Goal: Information Seeking & Learning: Learn about a topic

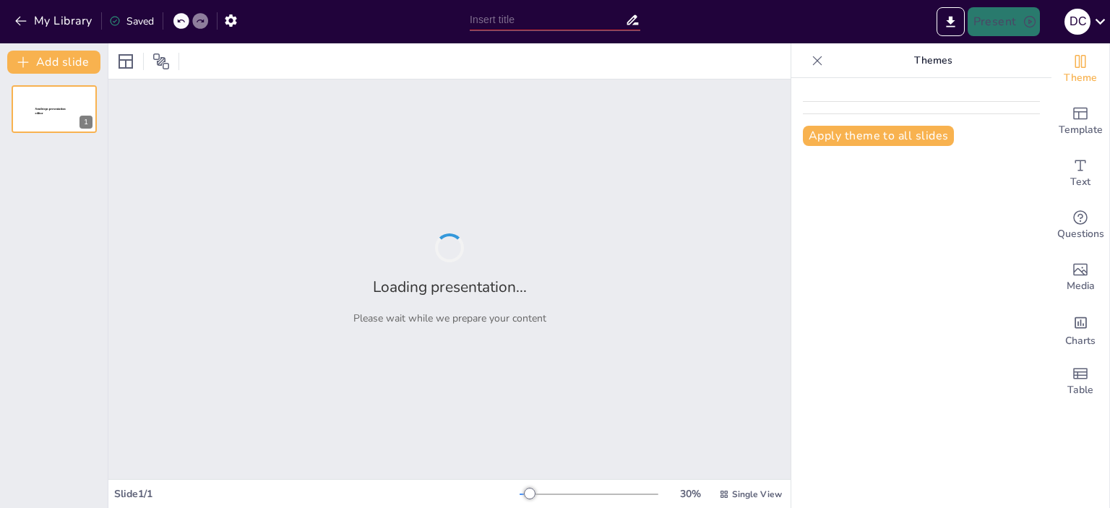
type input "peblo learning"
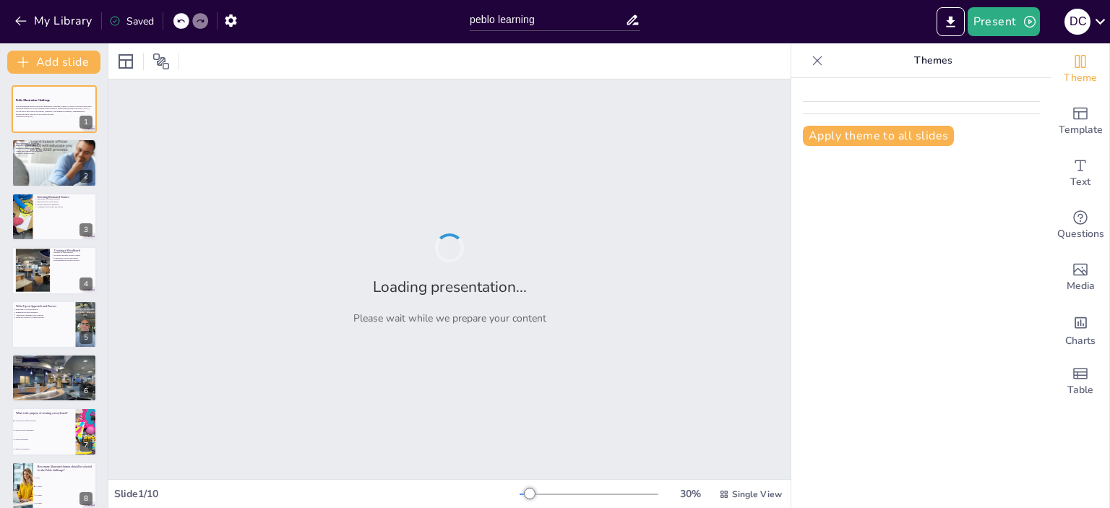
checkbox input "true"
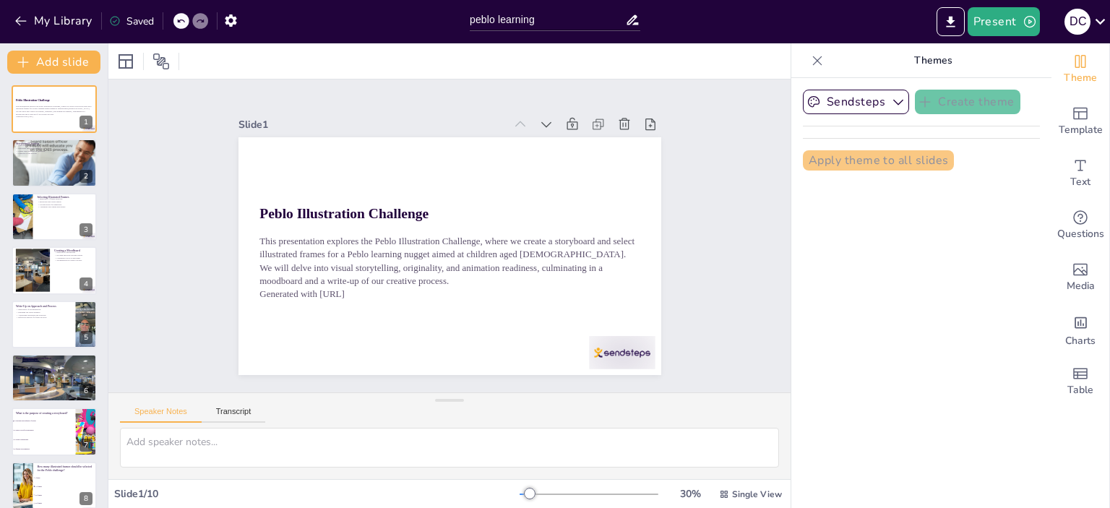
checkbox input "true"
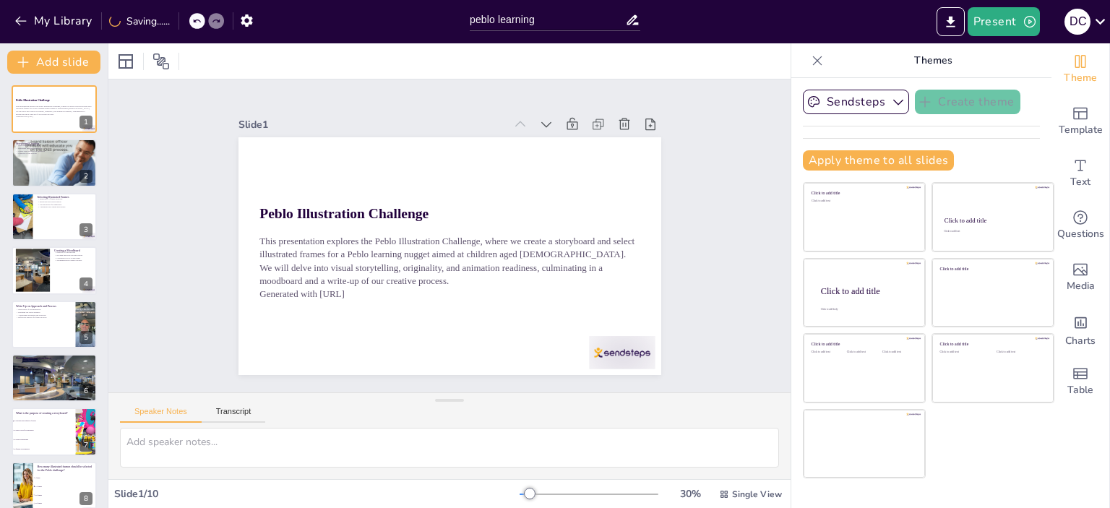
checkbox input "true"
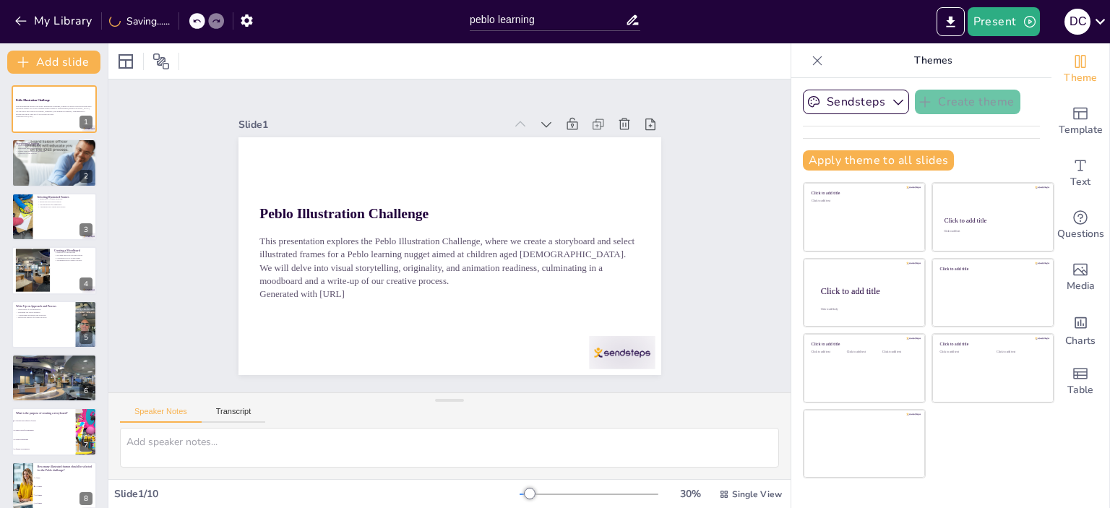
checkbox input "true"
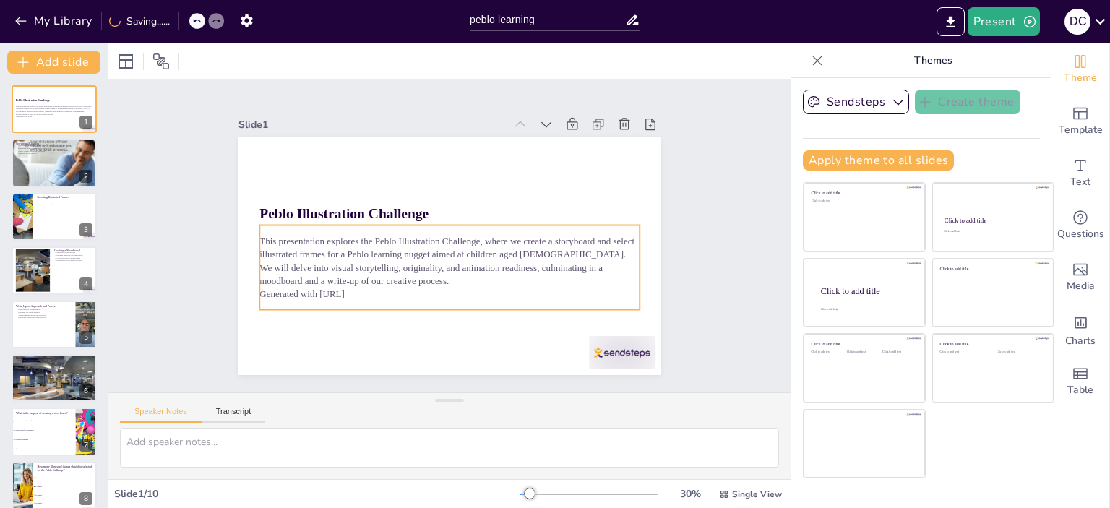
checkbox input "true"
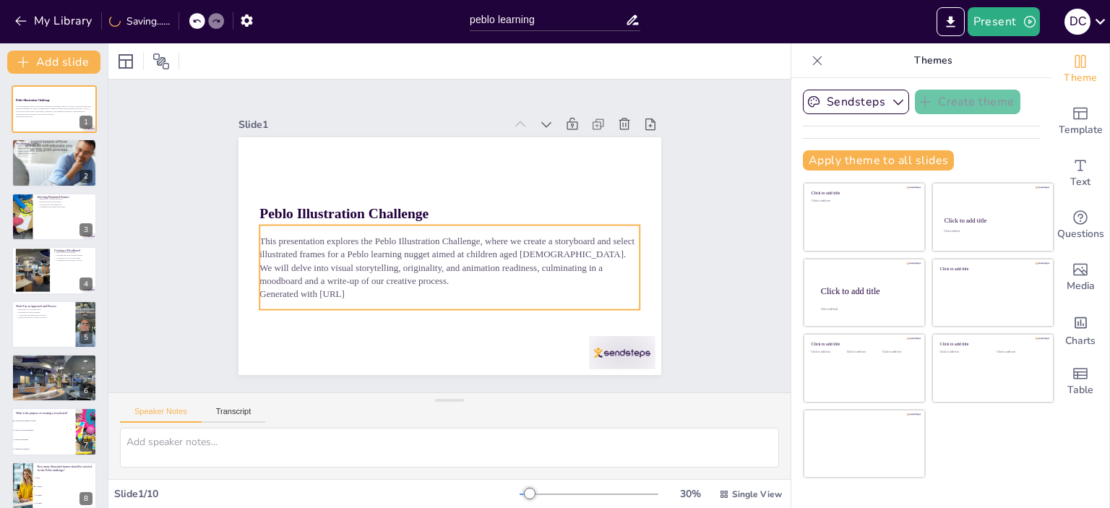
checkbox input "true"
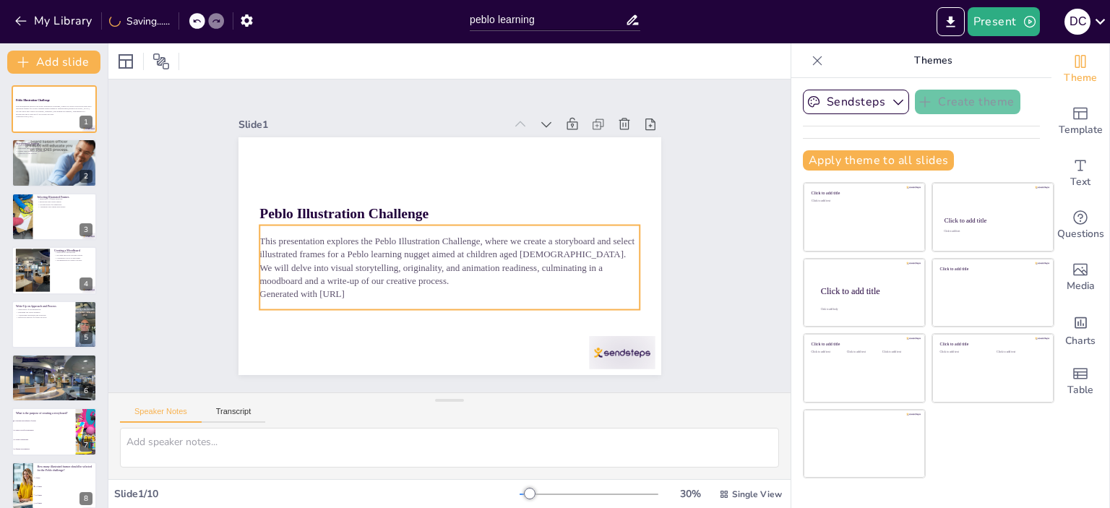
checkbox input "true"
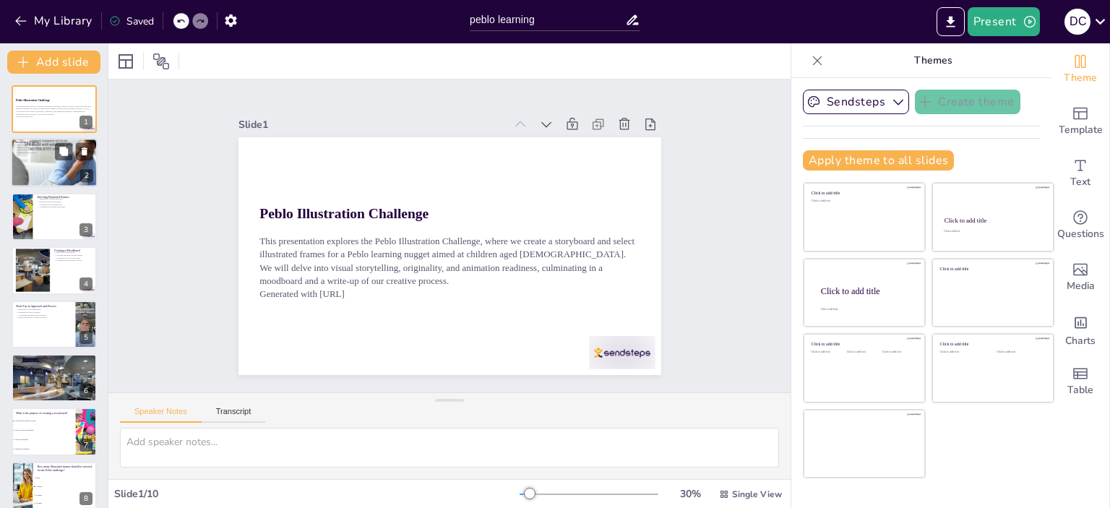
checkbox input "true"
click at [56, 164] on div at bounding box center [54, 162] width 87 height 63
type textarea "Storyboarding is crucial for visual storytelling as it helps in planning the na…"
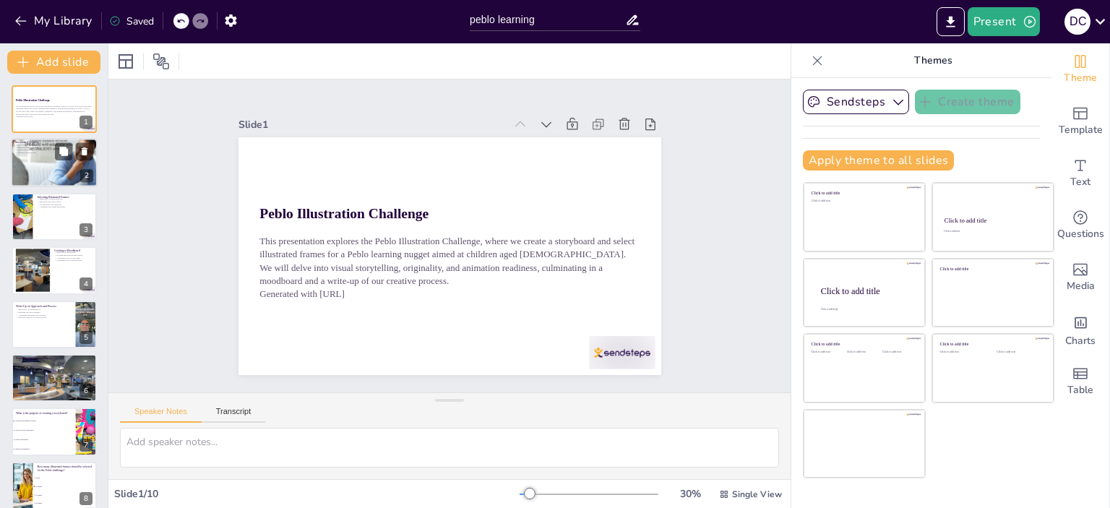
checkbox input "true"
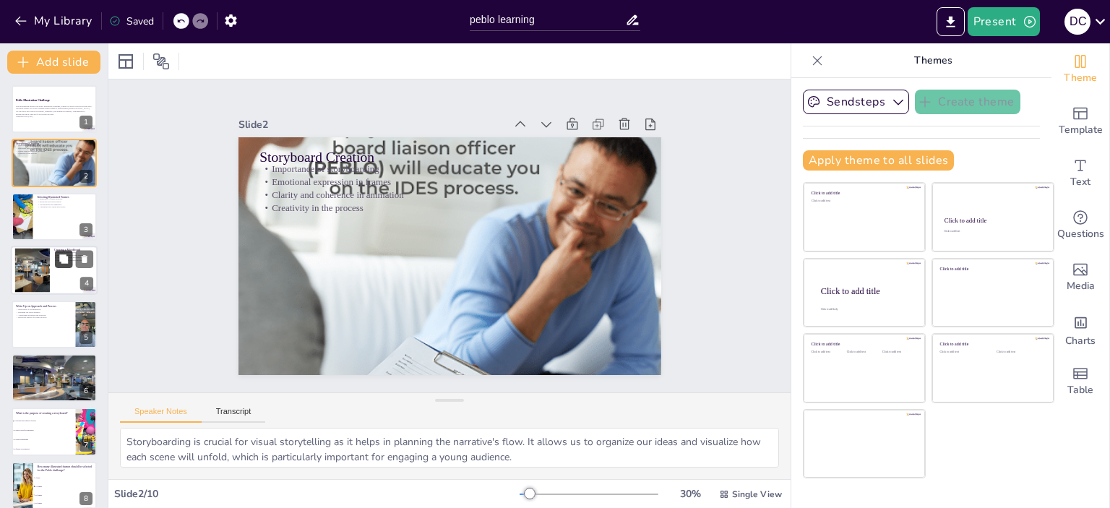
checkbox input "true"
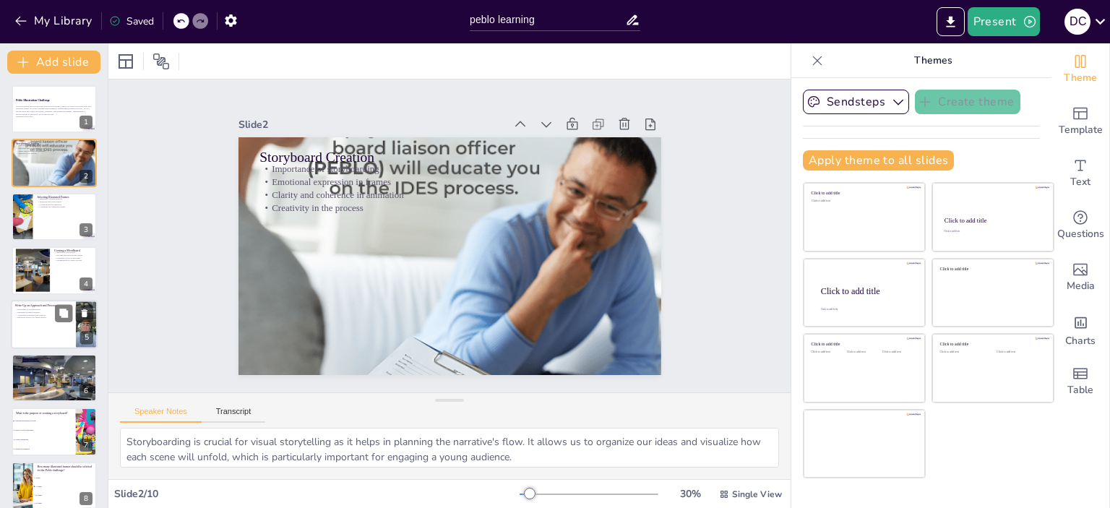
checkbox input "true"
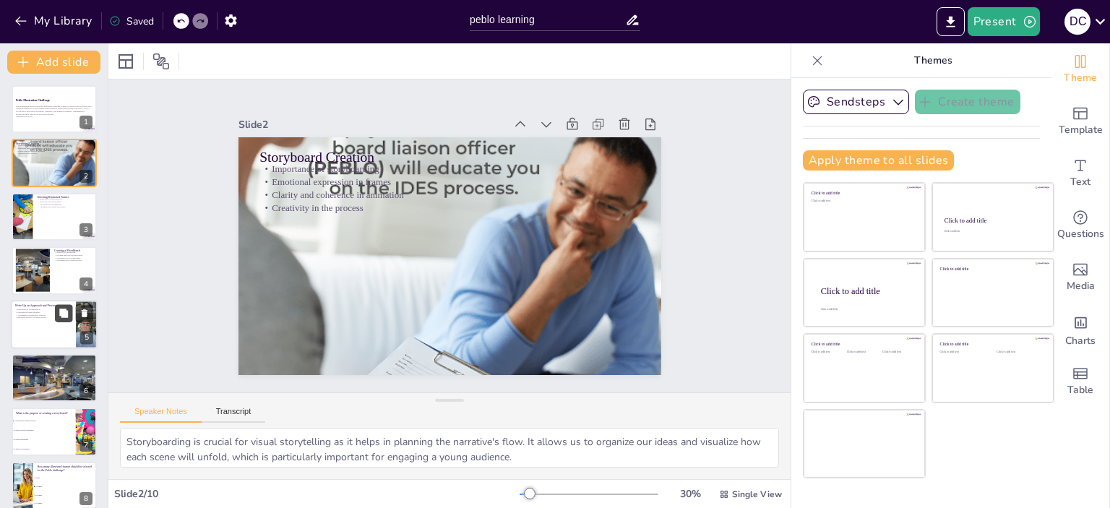
checkbox input "true"
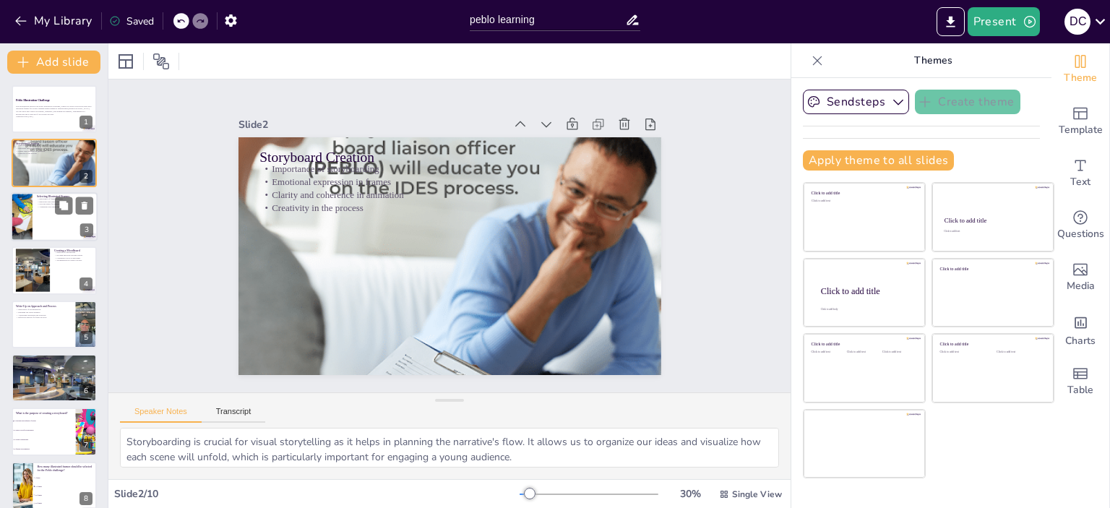
checkbox input "true"
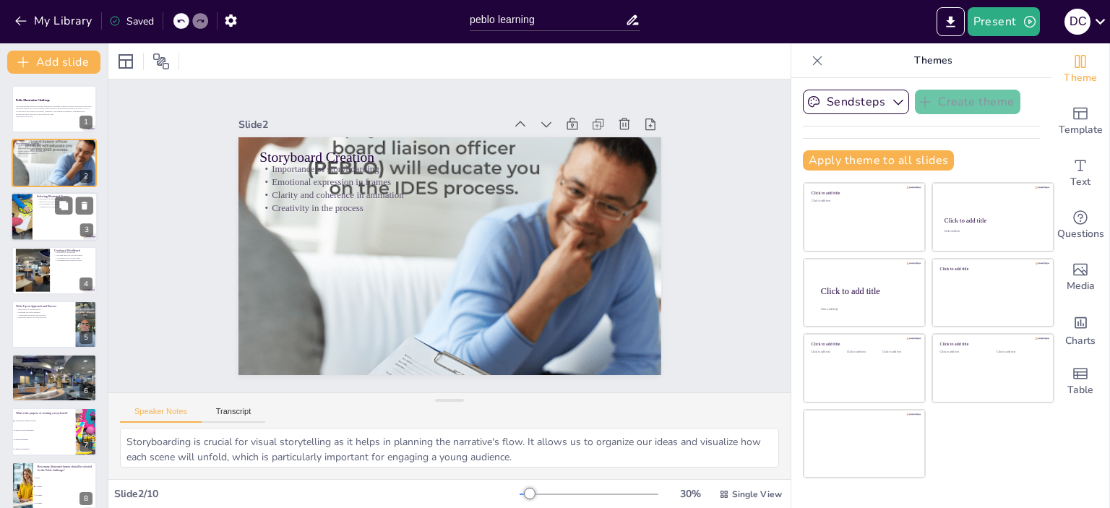
checkbox input "true"
click at [49, 210] on div at bounding box center [54, 216] width 87 height 49
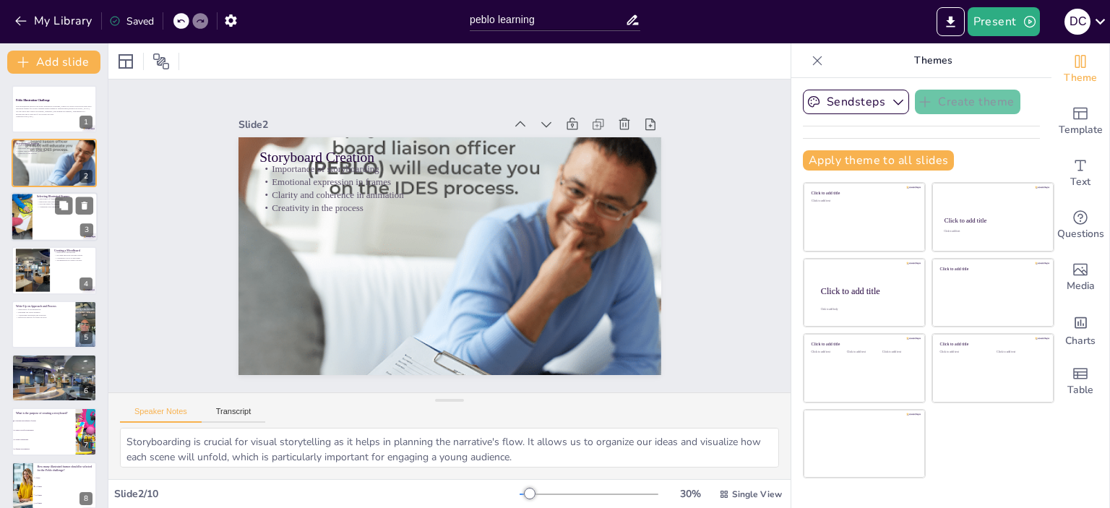
type textarea "Choosing the right frames is crucial as it determines the visual impact of our …"
checkbox input "true"
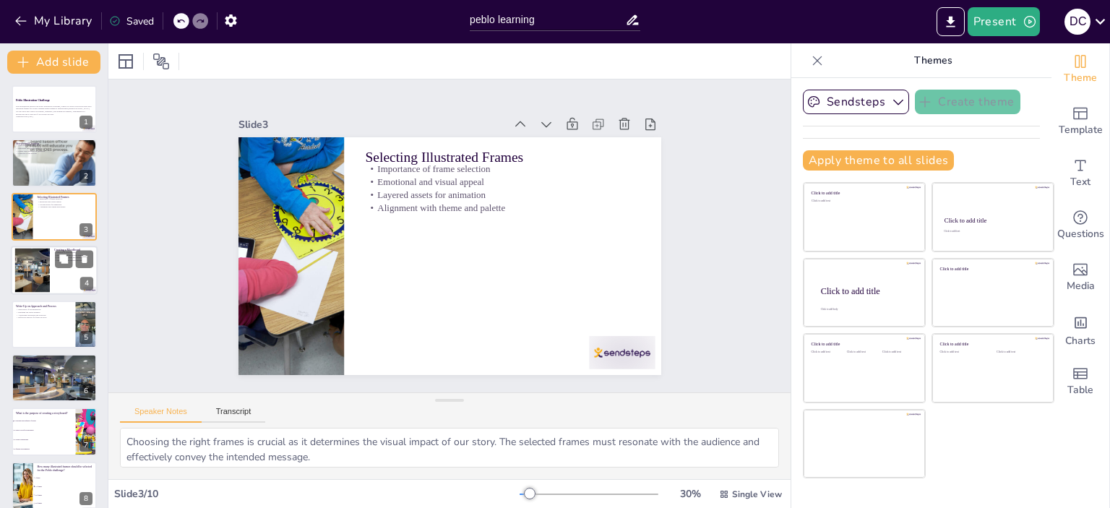
checkbox input "true"
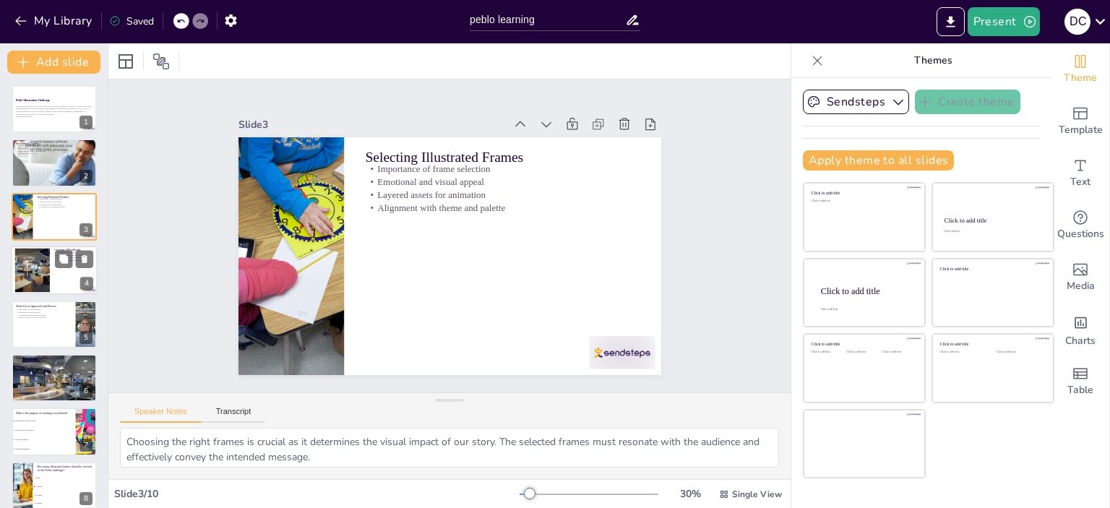
checkbox input "true"
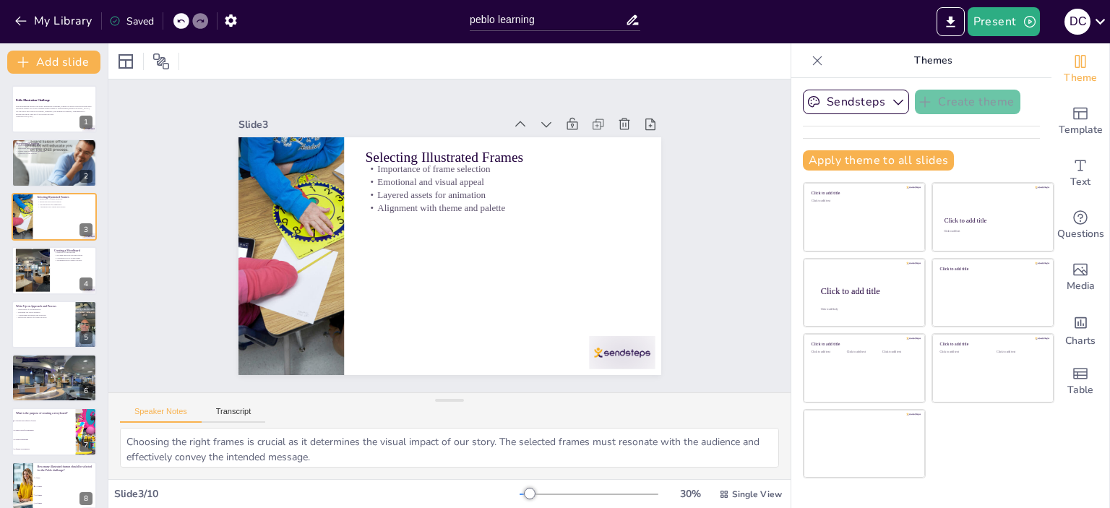
checkbox input "true"
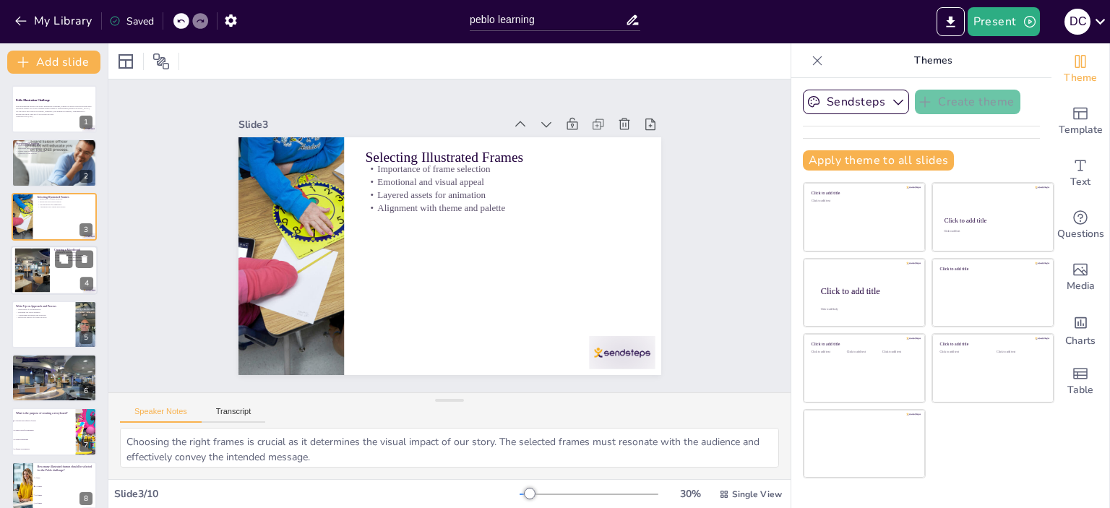
checkbox input "true"
click at [45, 262] on div at bounding box center [32, 270] width 66 height 44
type textarea "The moodboard serves as a foundational tool for our project, guiding the visual…"
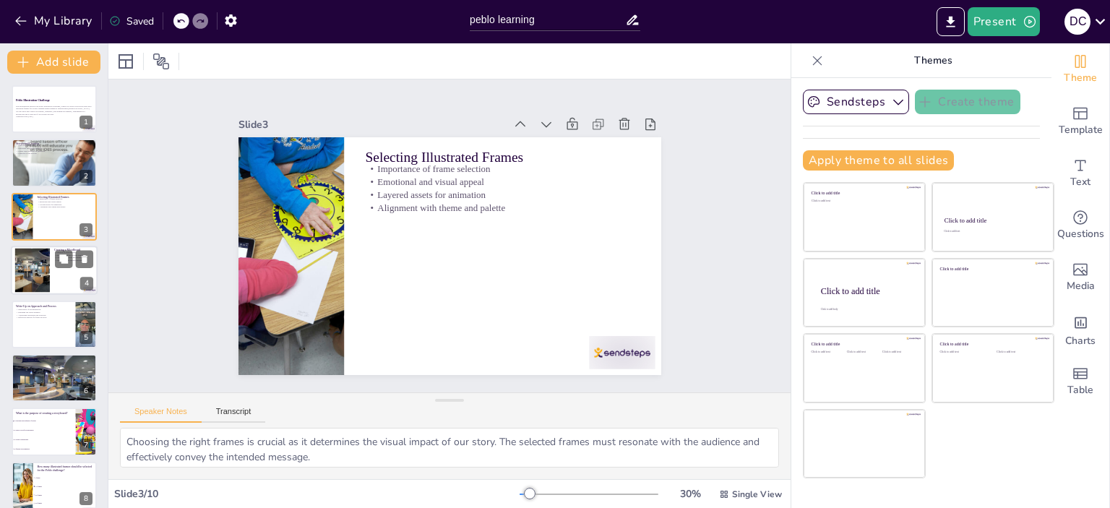
checkbox input "true"
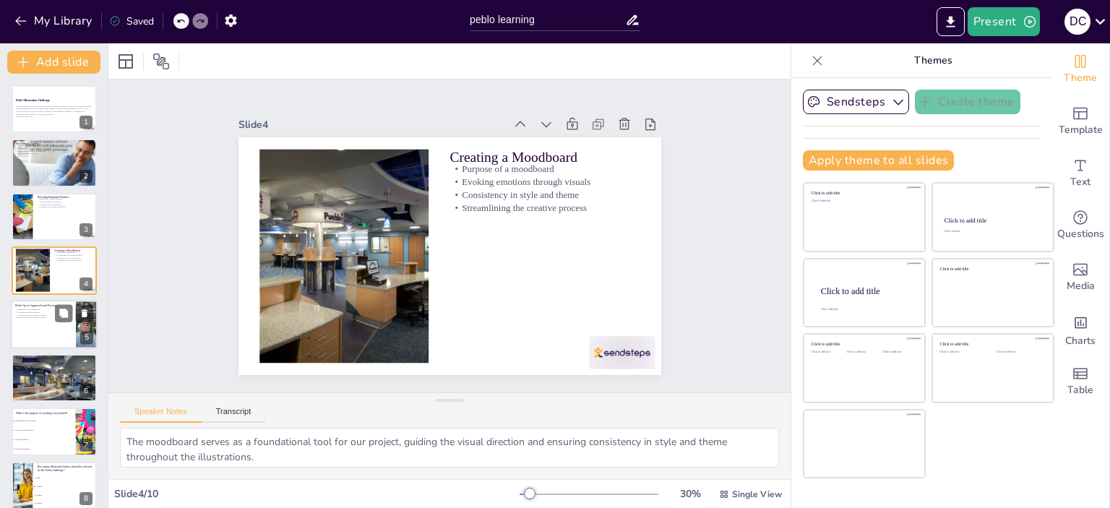
checkbox input "true"
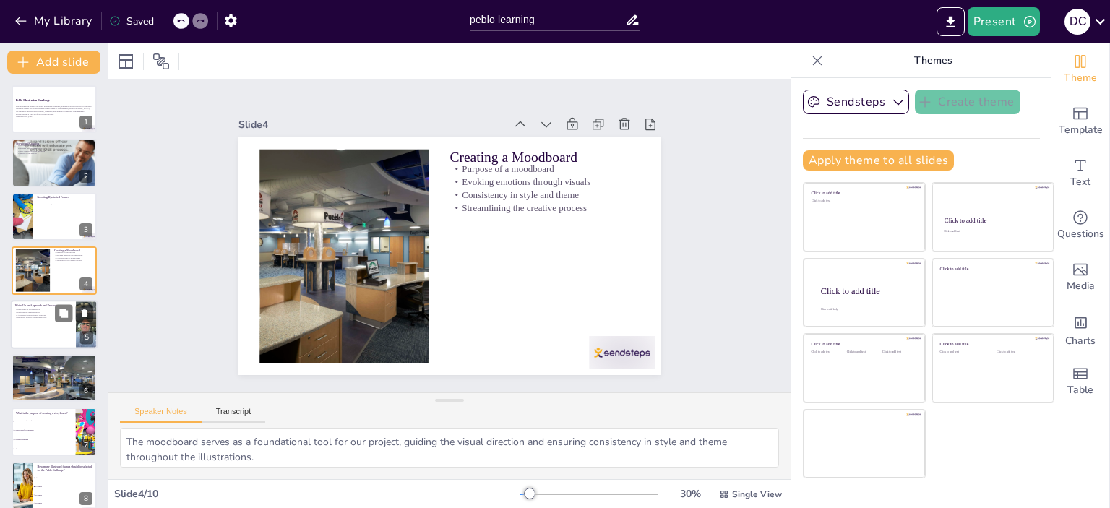
checkbox input "true"
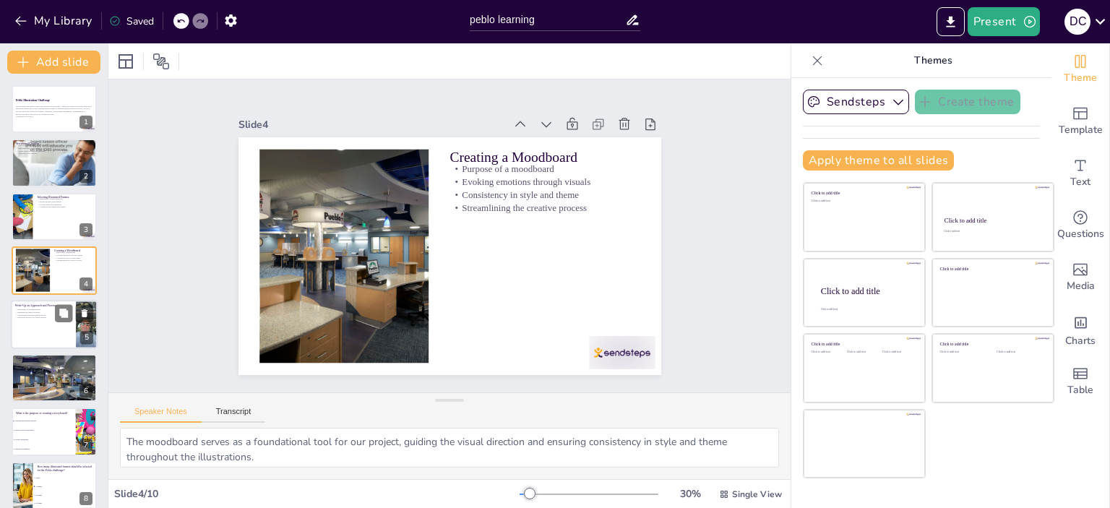
checkbox input "true"
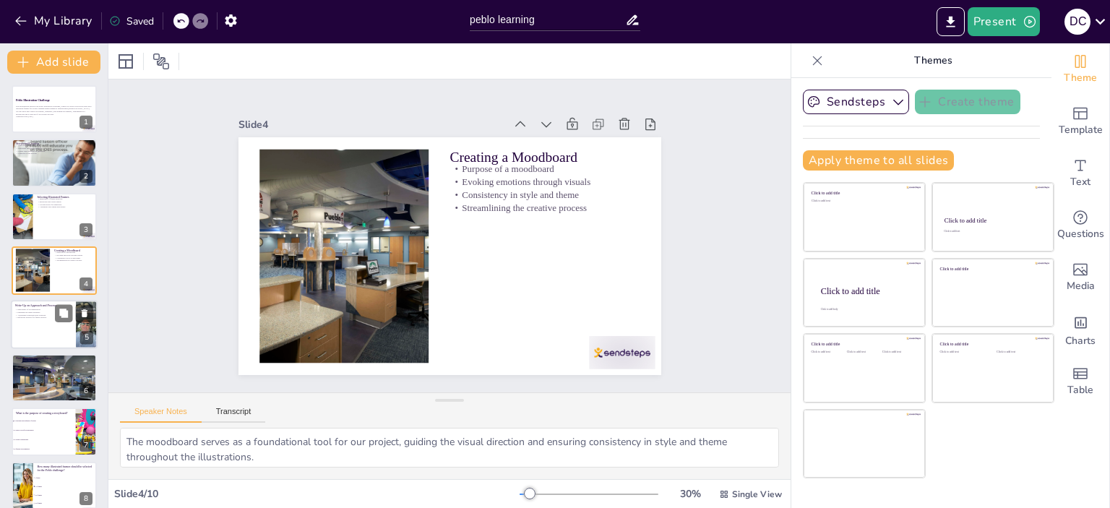
checkbox input "true"
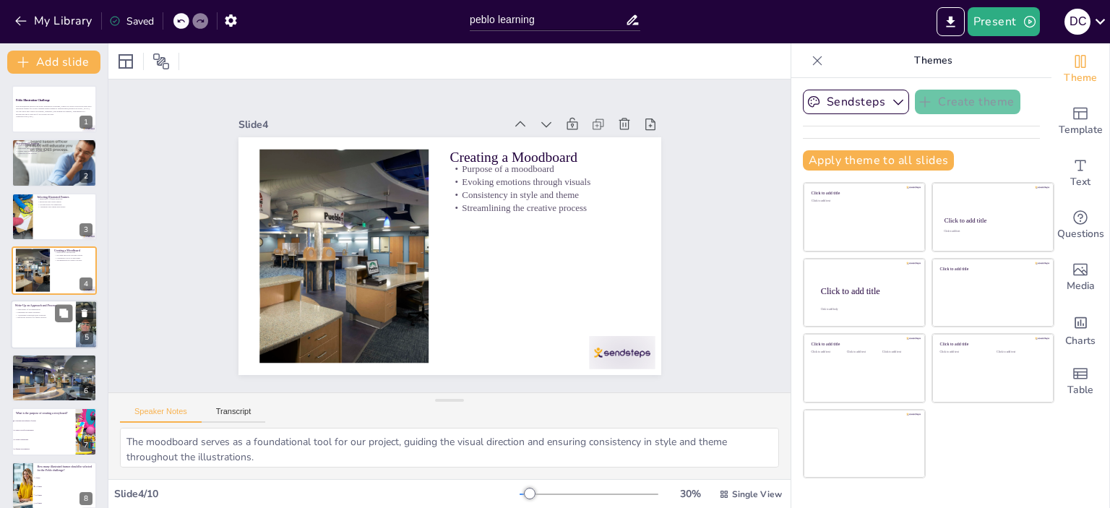
checkbox input "true"
click at [44, 311] on p "Engaging the target audience" at bounding box center [43, 312] width 56 height 3
type textarea "Documenting our creative process is vital for reflection and improvement. It al…"
checkbox input "true"
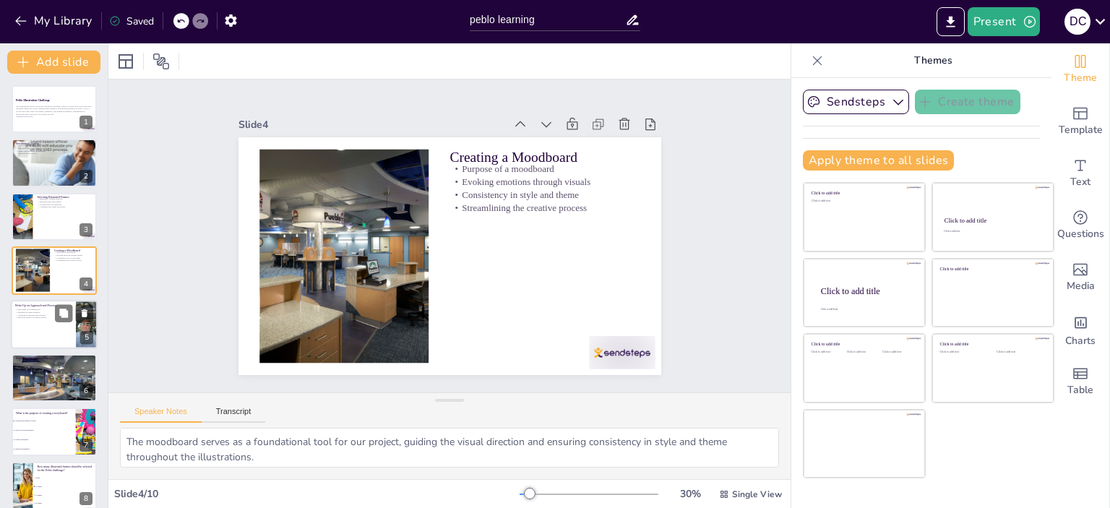
checkbox input "true"
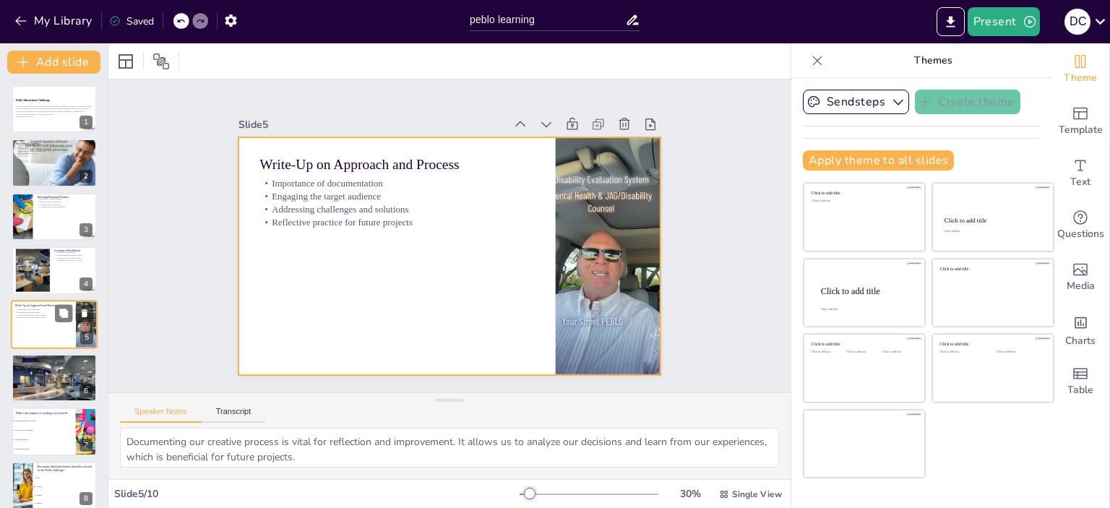
scroll to position [33, 0]
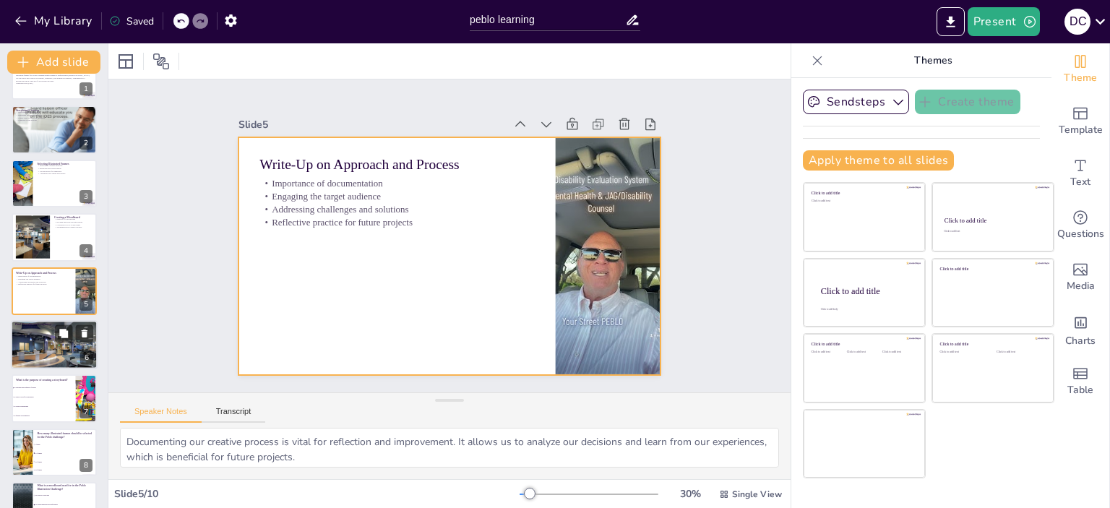
checkbox input "true"
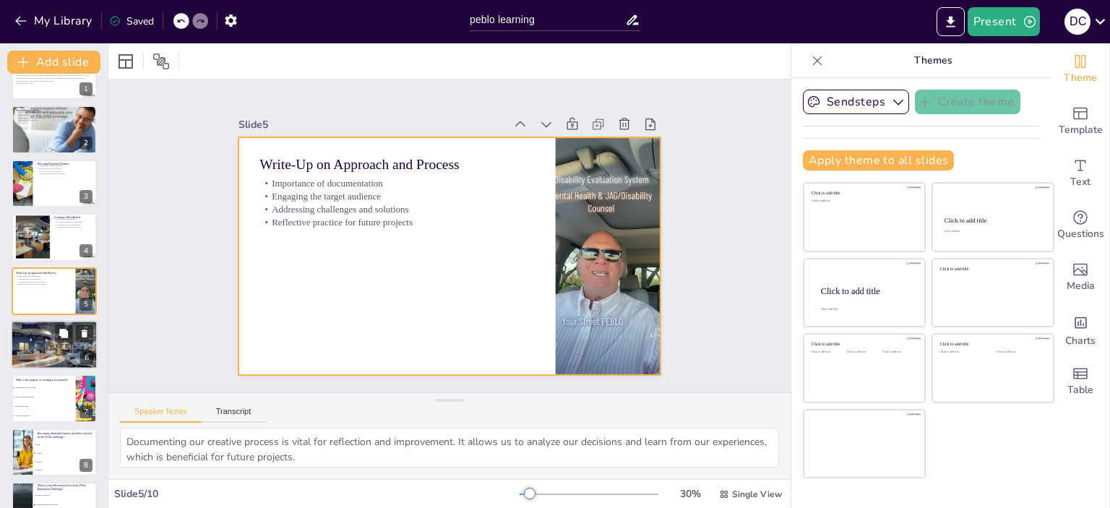
checkbox input "true"
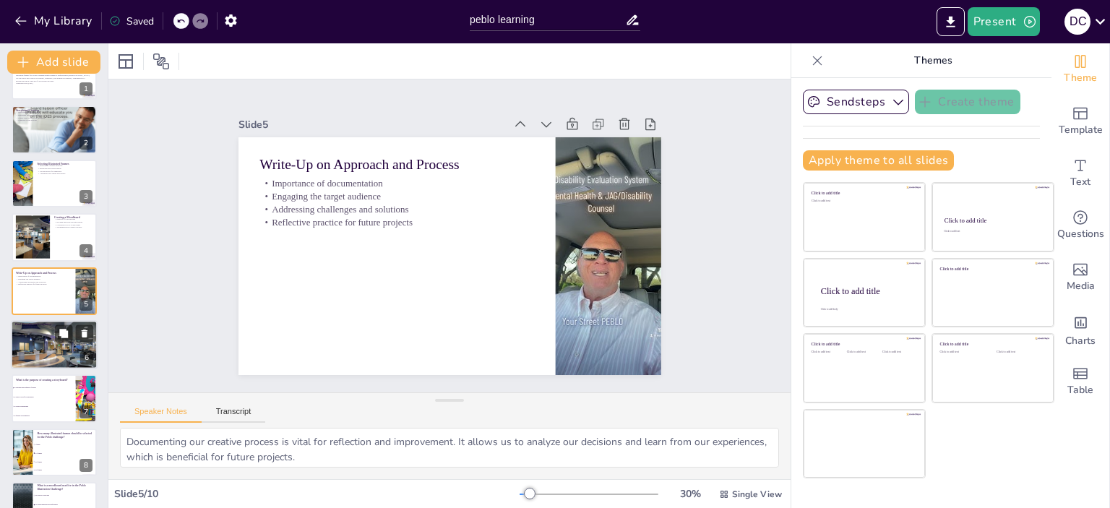
click at [58, 353] on div at bounding box center [54, 345] width 87 height 58
type textarea "The Peblo Illustration Challenge presents a unique opportunity to enhance our s…"
checkbox input "true"
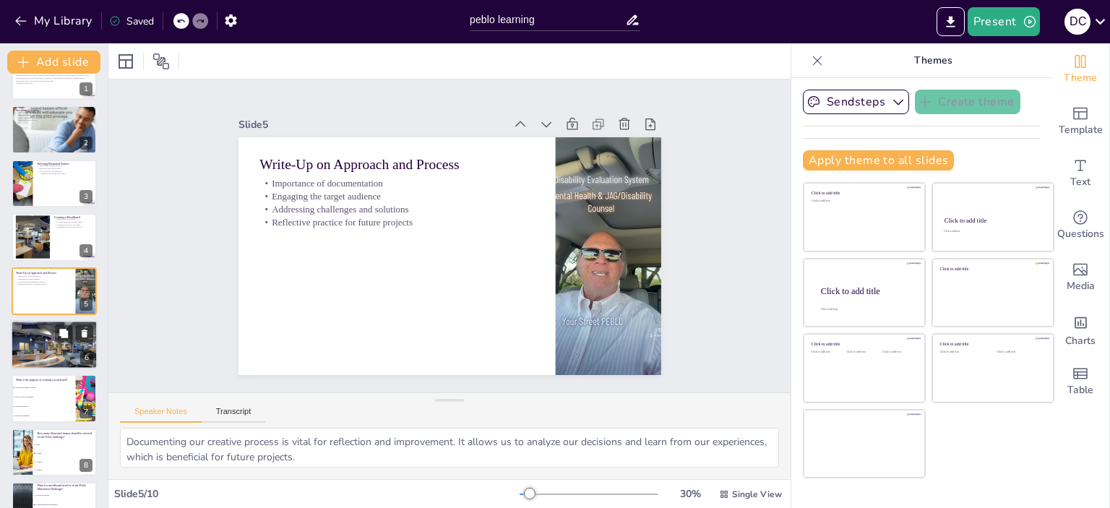
checkbox input "true"
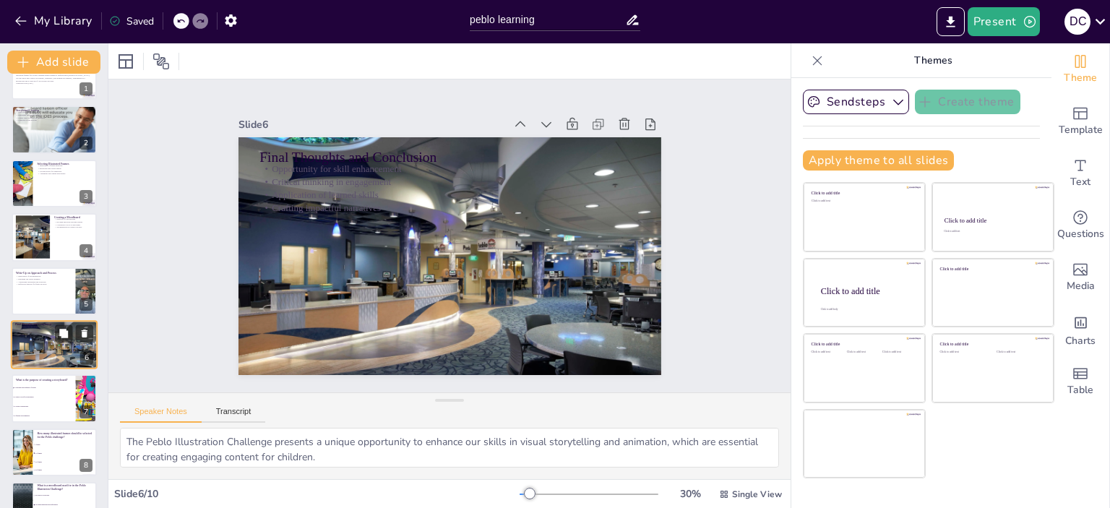
checkbox input "true"
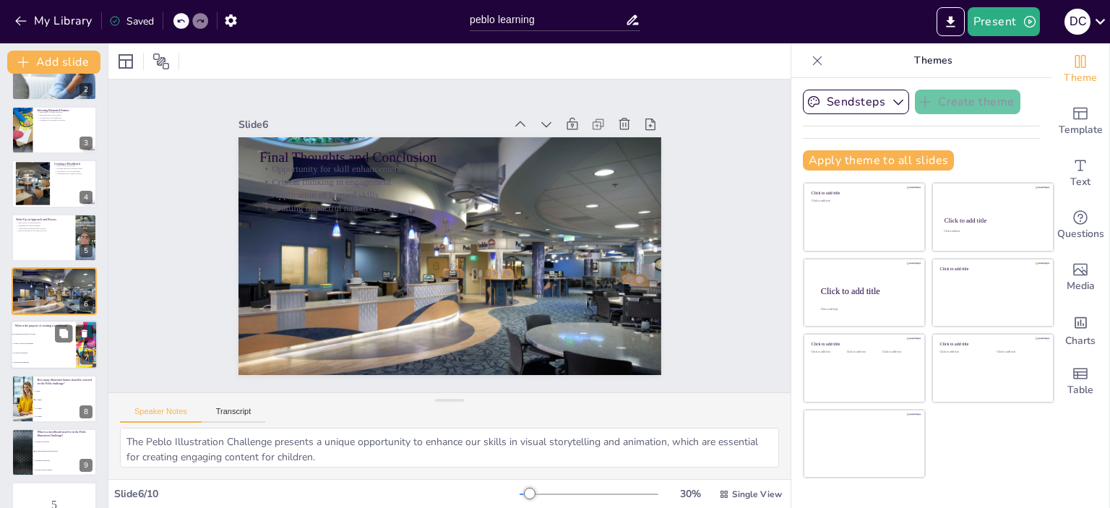
checkbox input "true"
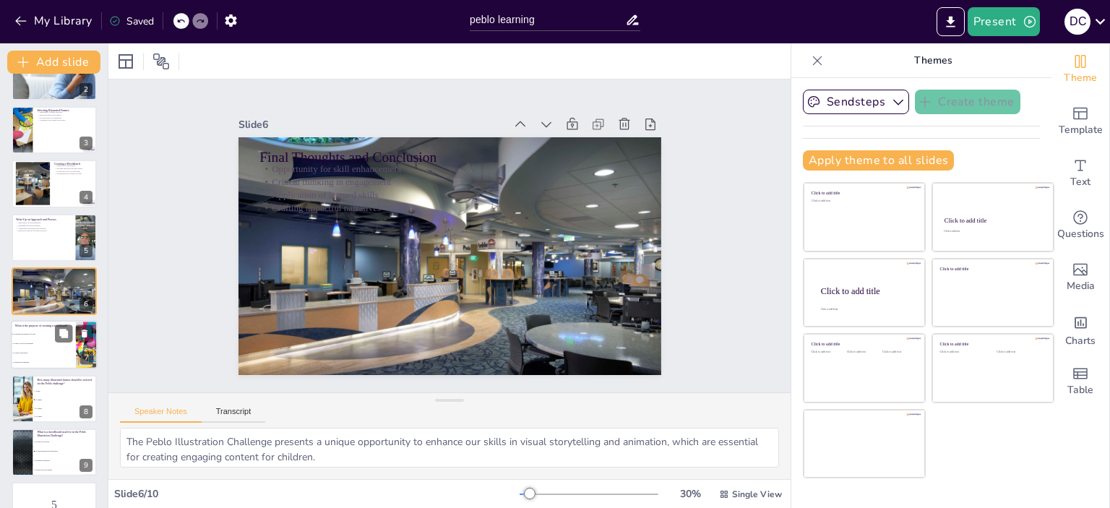
checkbox input "true"
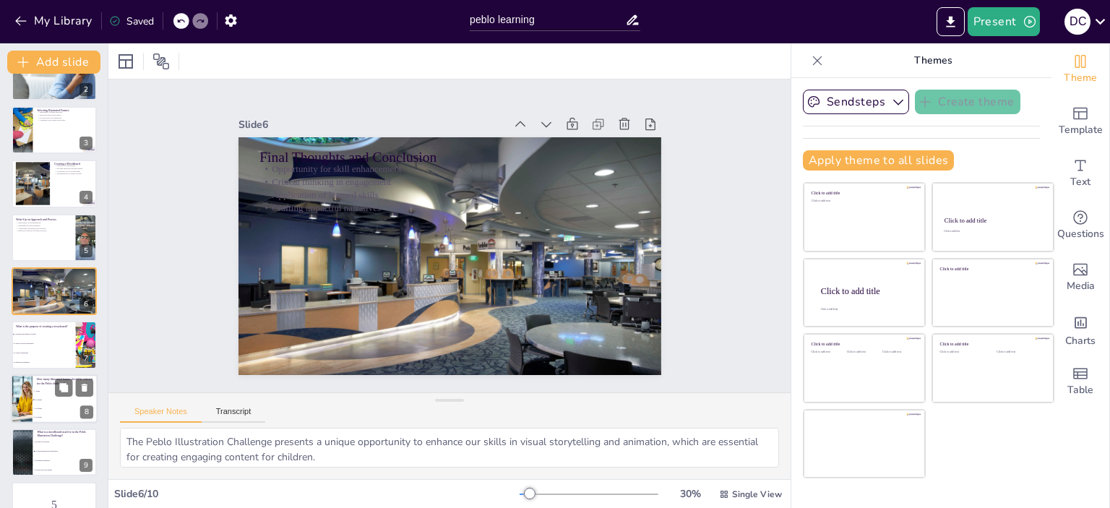
checkbox input "true"
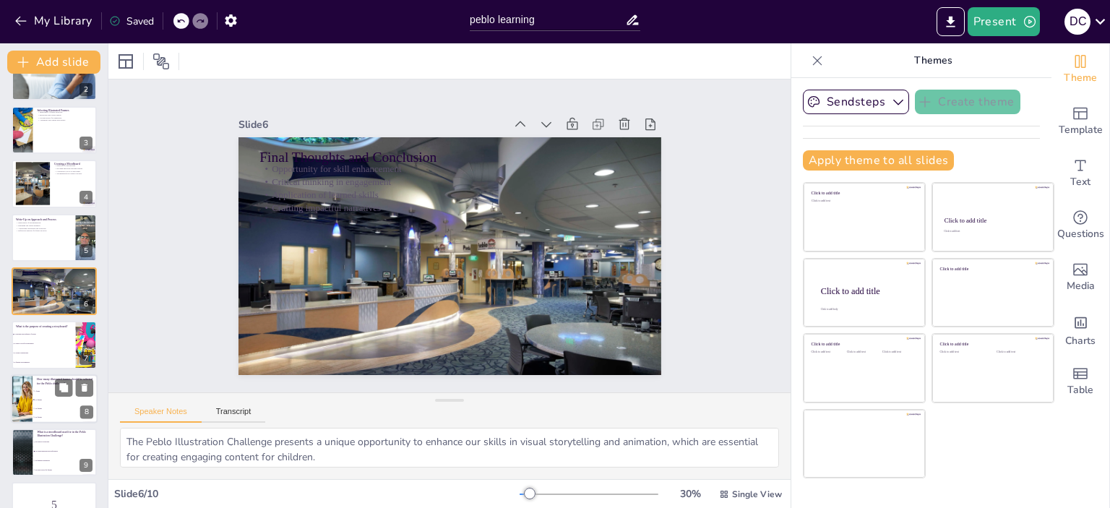
checkbox input "true"
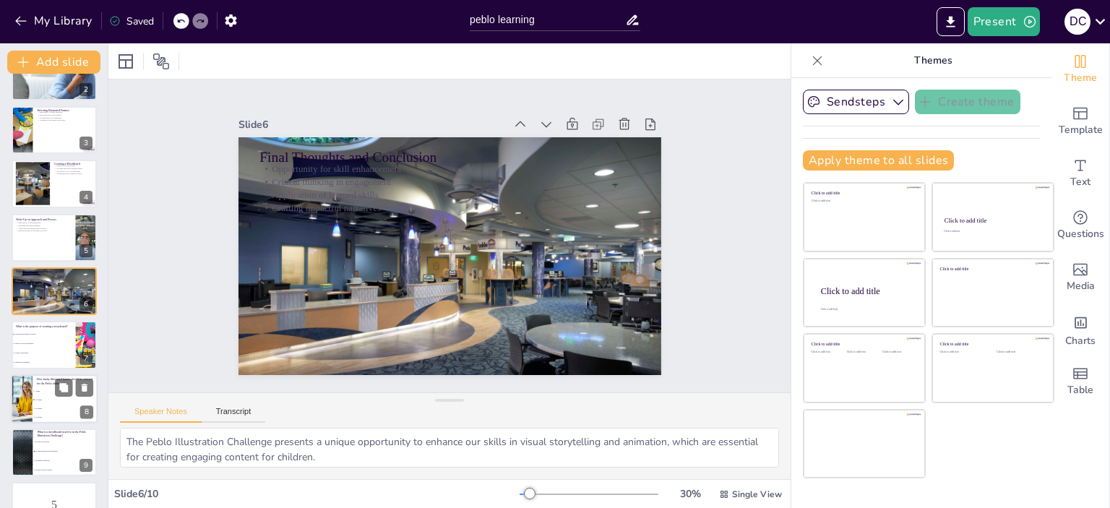
checkbox input "true"
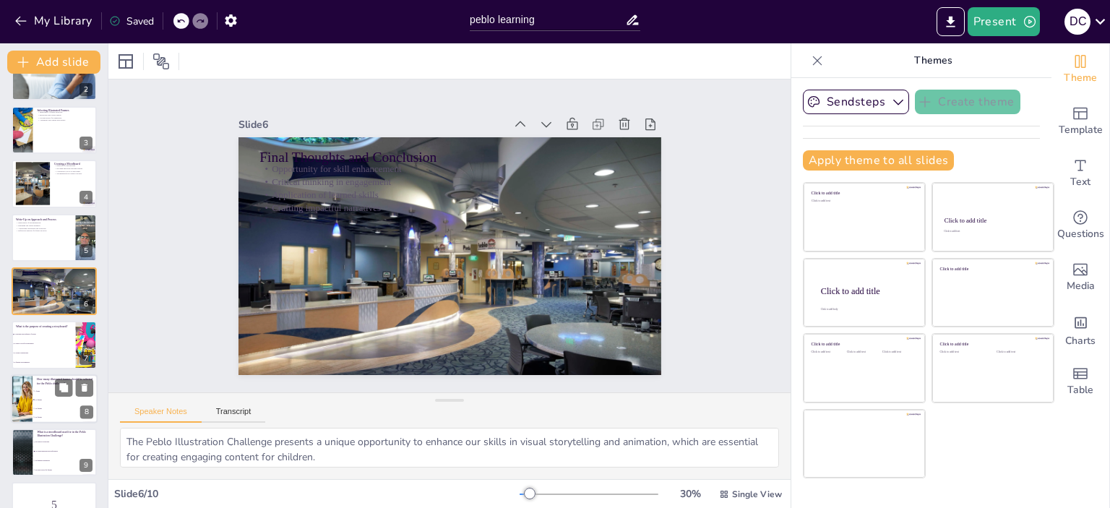
checkbox input "true"
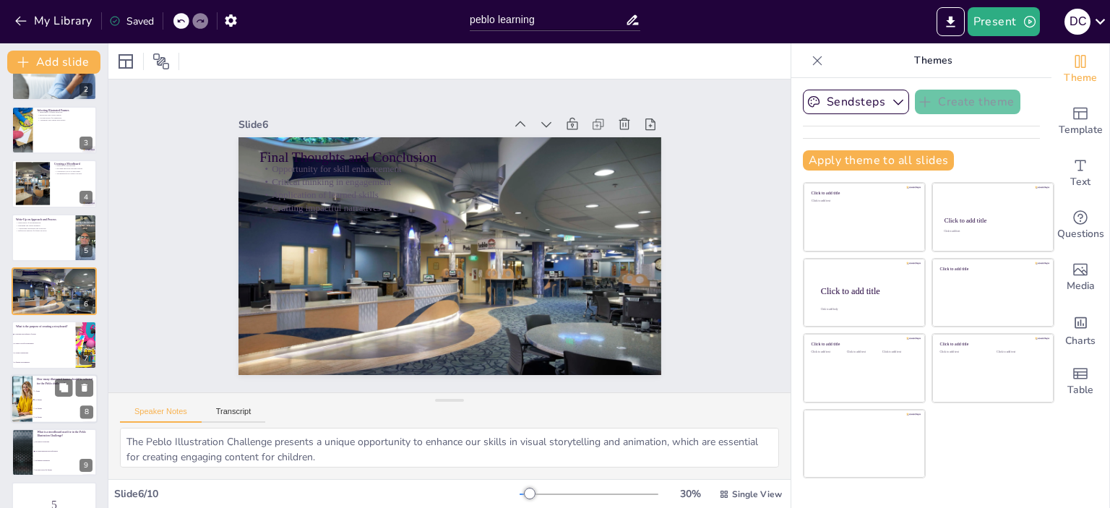
checkbox input "true"
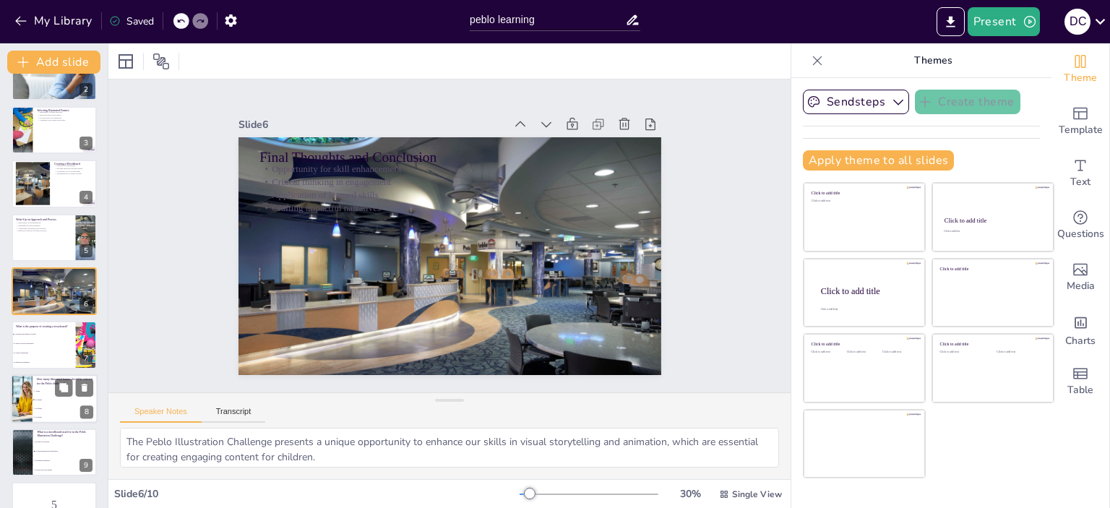
checkbox input "true"
click at [40, 401] on li "2-3 frames" at bounding box center [65, 399] width 65 height 9
type textarea "The correct answer is "2-3 frames." This was outlined in the slide titled "Sele…"
checkbox input "true"
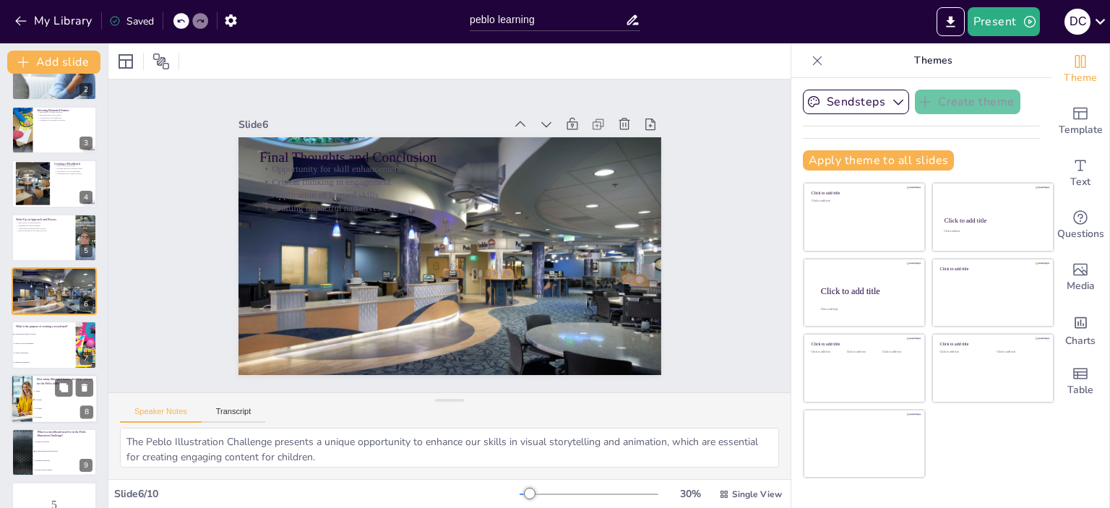
checkbox input "true"
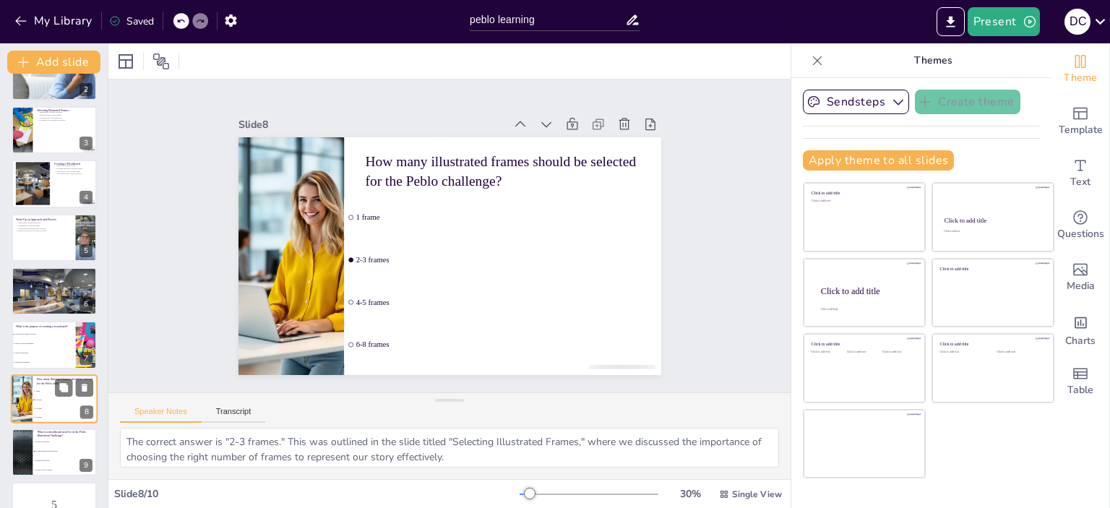
scroll to position [121, 0]
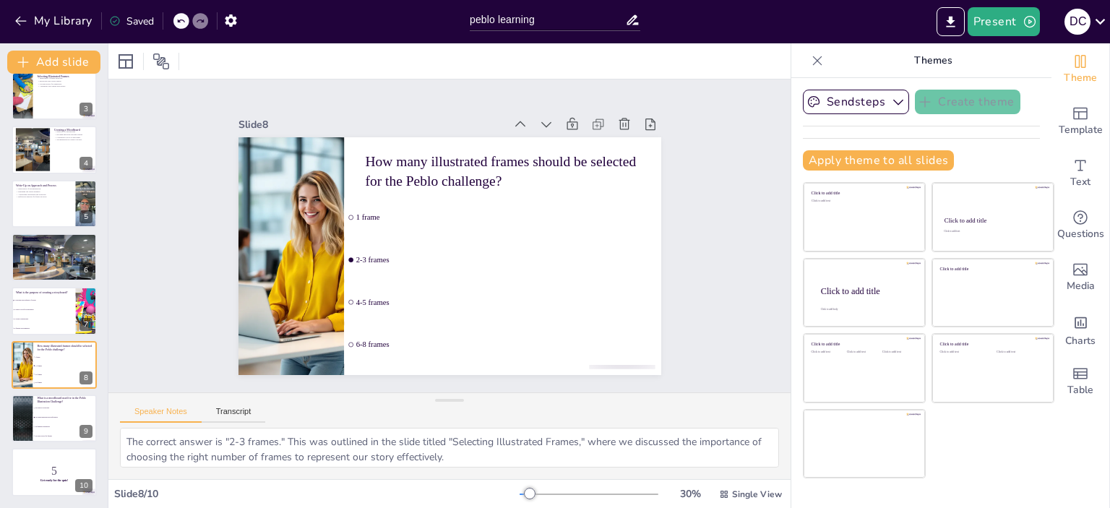
checkbox input "true"
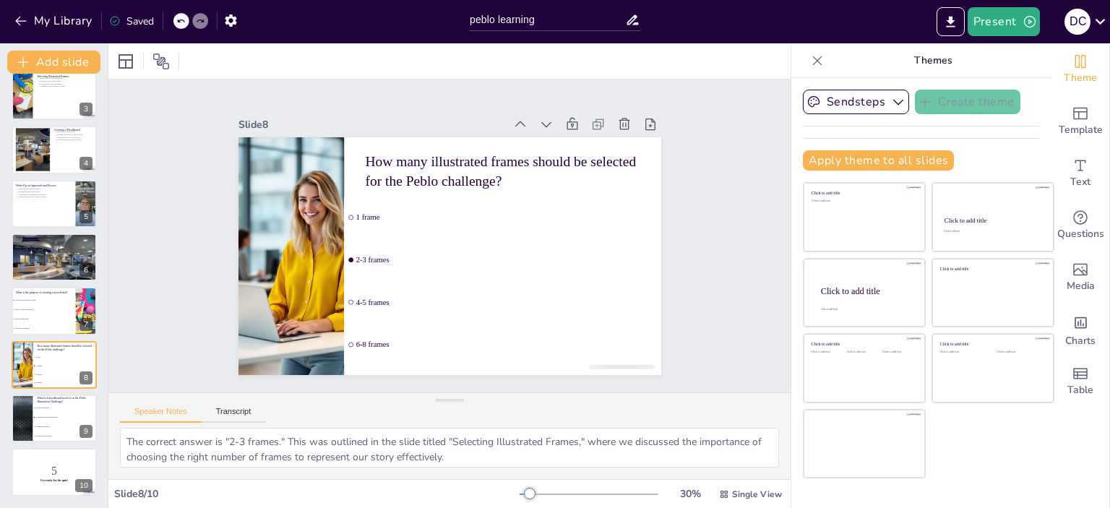
checkbox input "true"
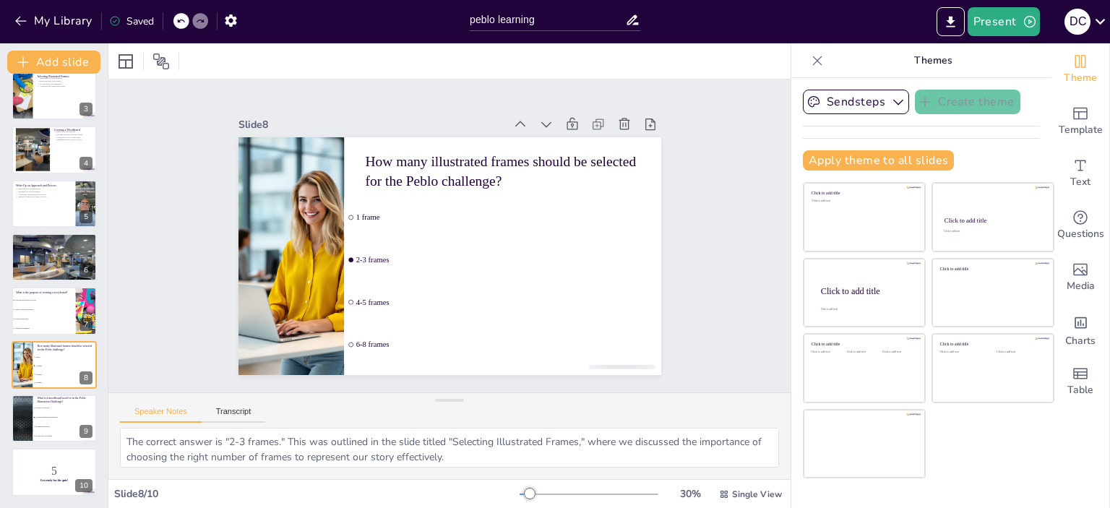
checkbox input "true"
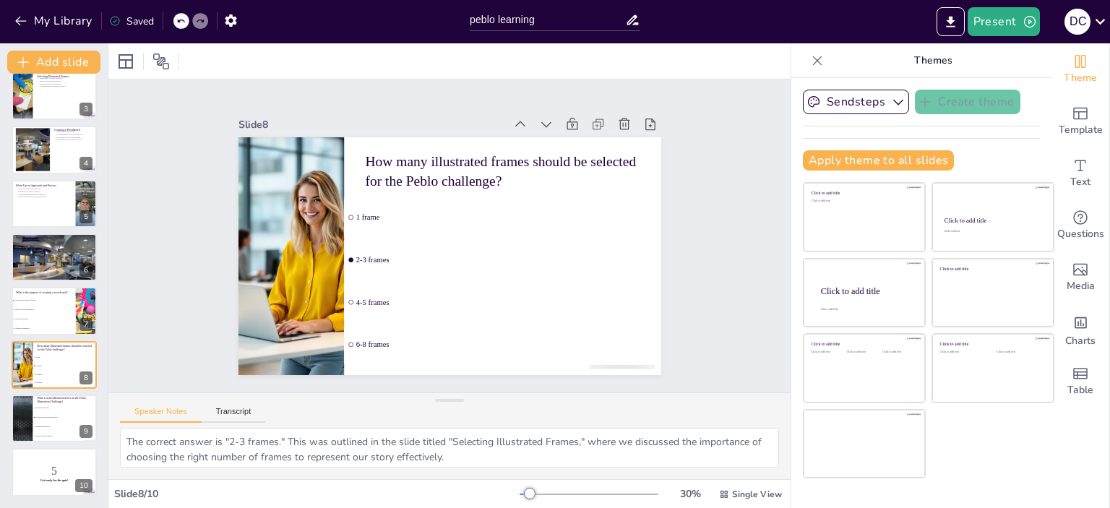
checkbox input "true"
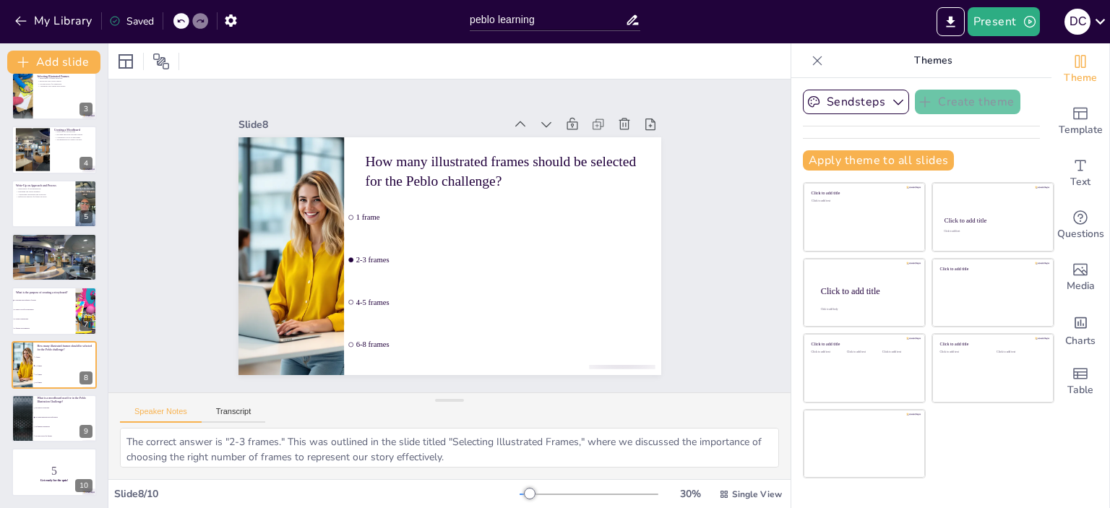
checkbox input "true"
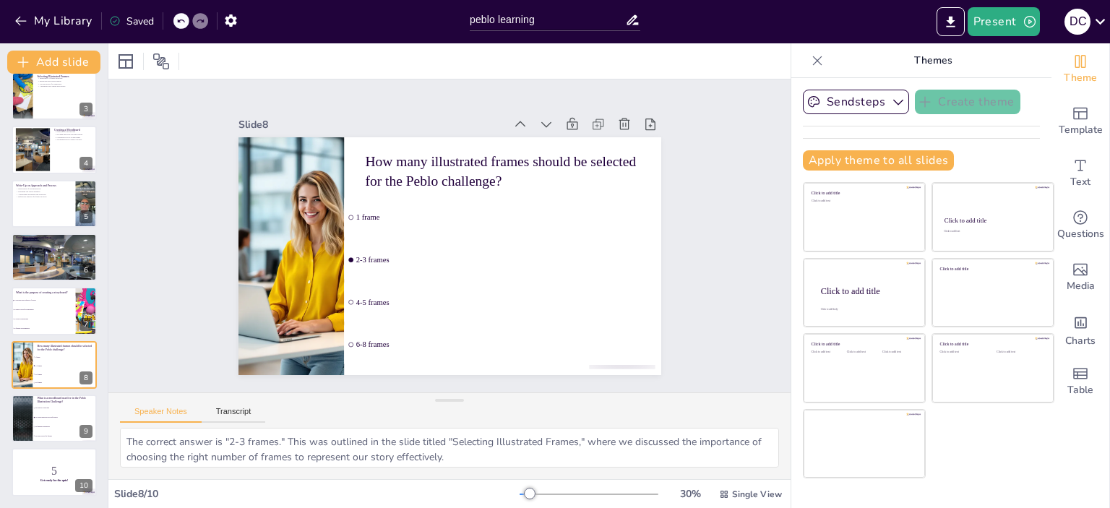
checkbox input "true"
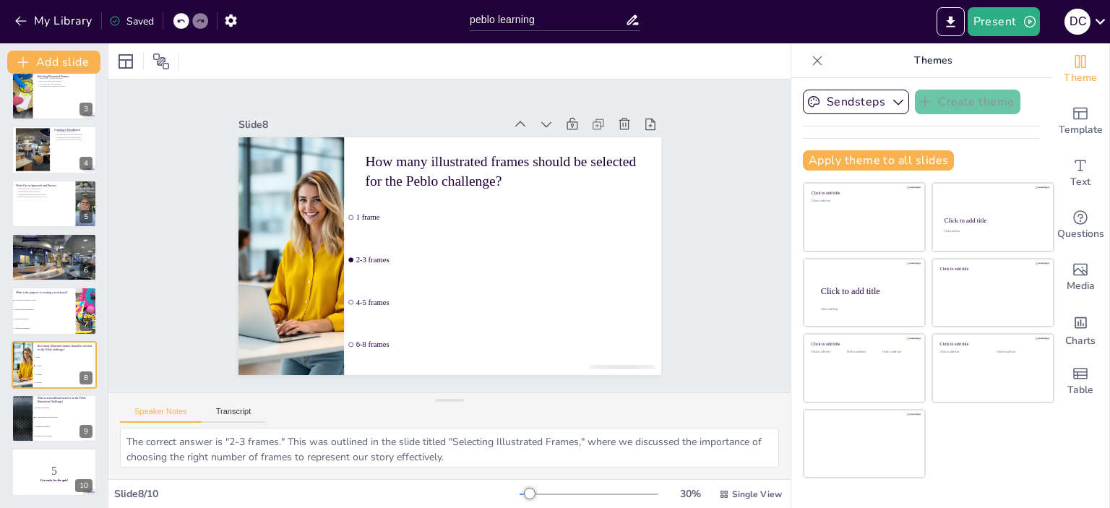
checkbox input "true"
click at [17, 431] on div at bounding box center [21, 418] width 87 height 49
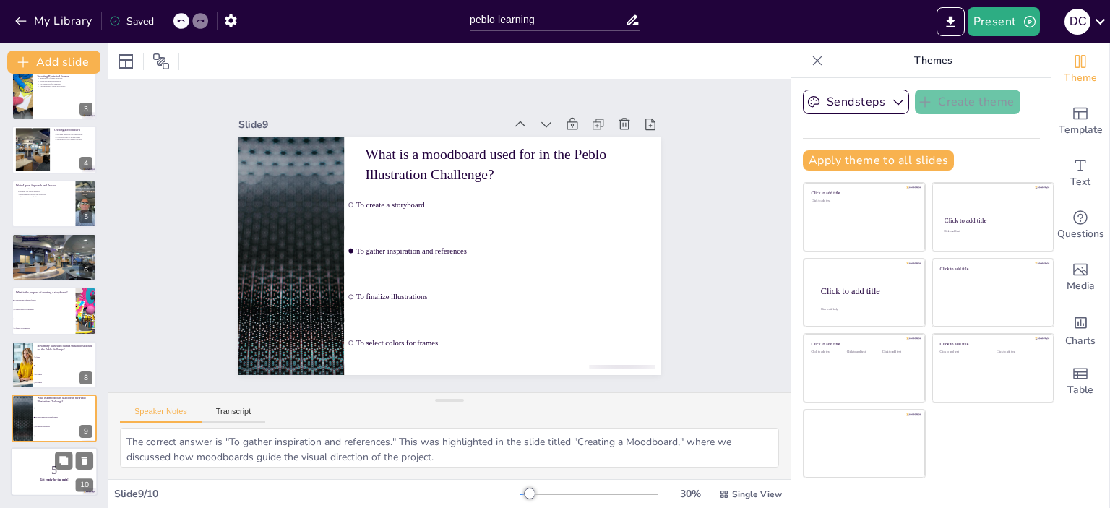
click at [36, 459] on div at bounding box center [54, 472] width 87 height 49
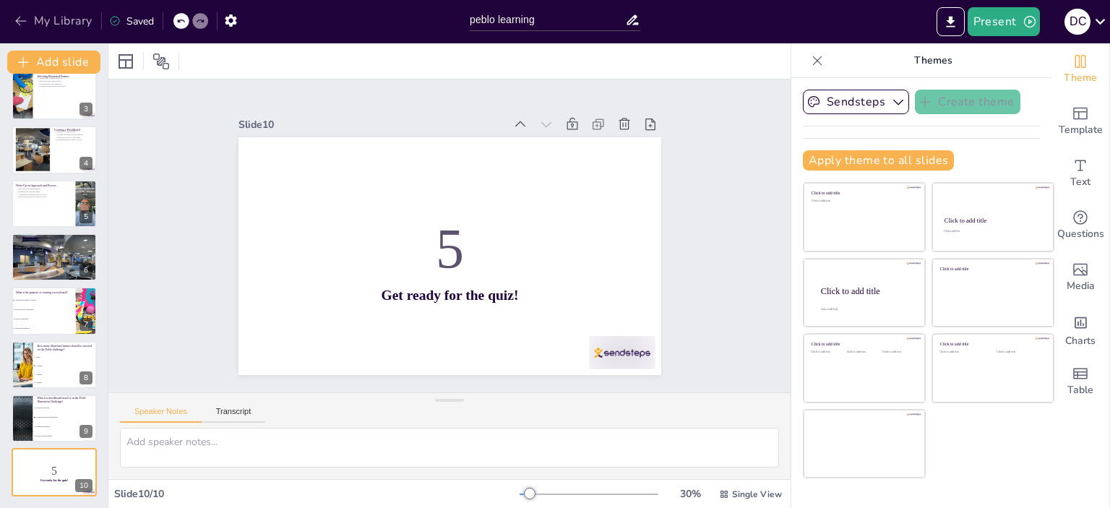
click at [29, 27] on button "My Library" at bounding box center [54, 20] width 87 height 23
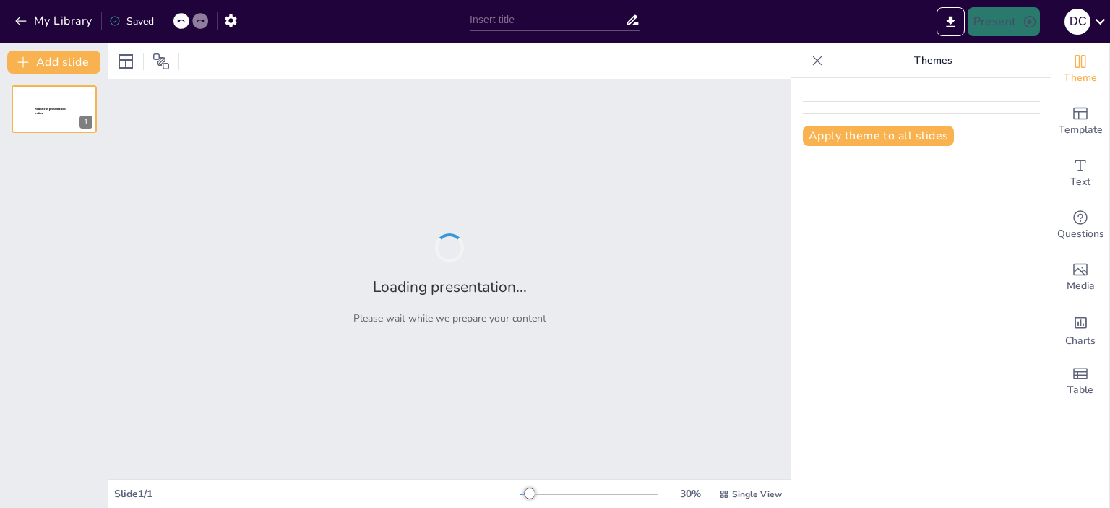
type input "peblo learning"
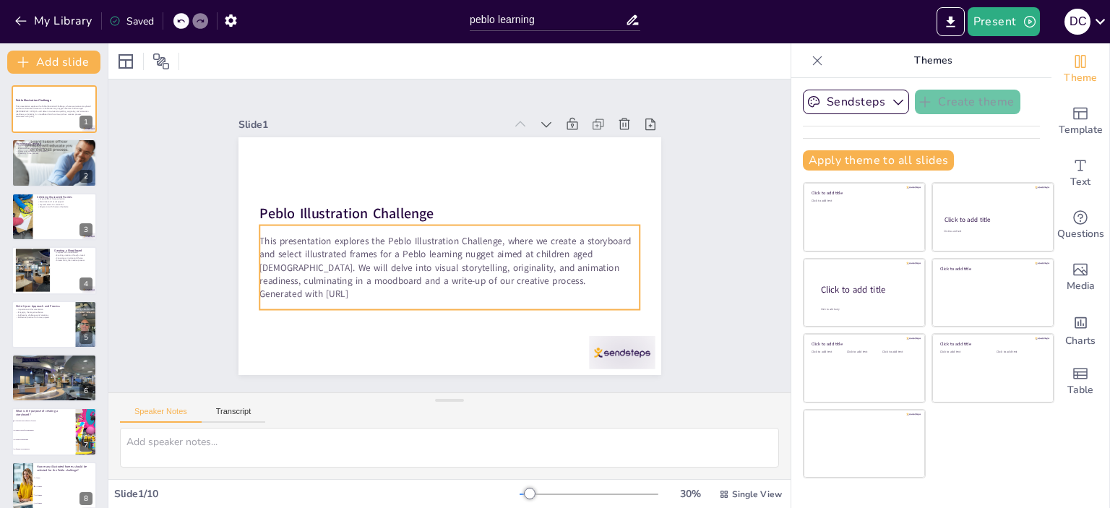
checkbox input "true"
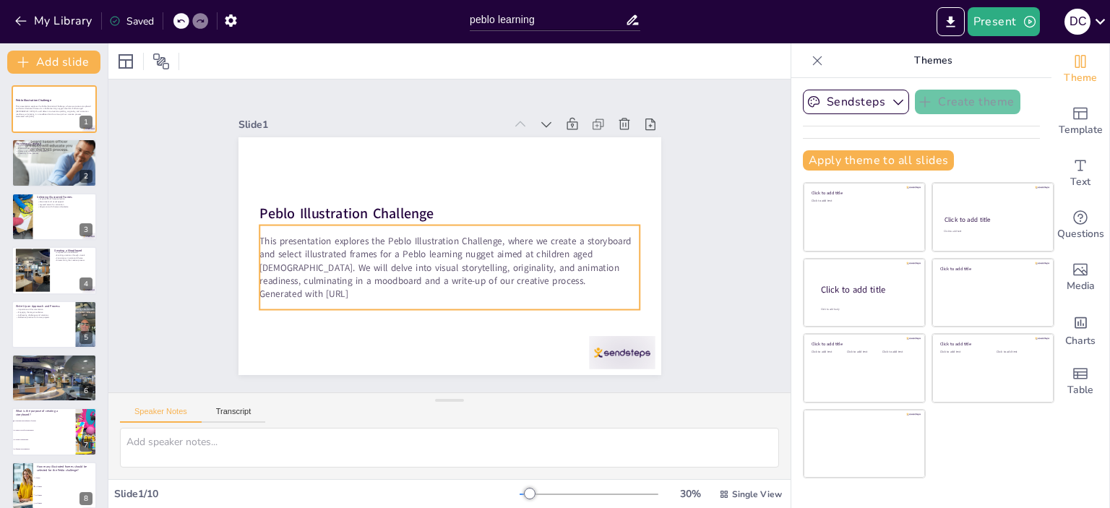
checkbox input "true"
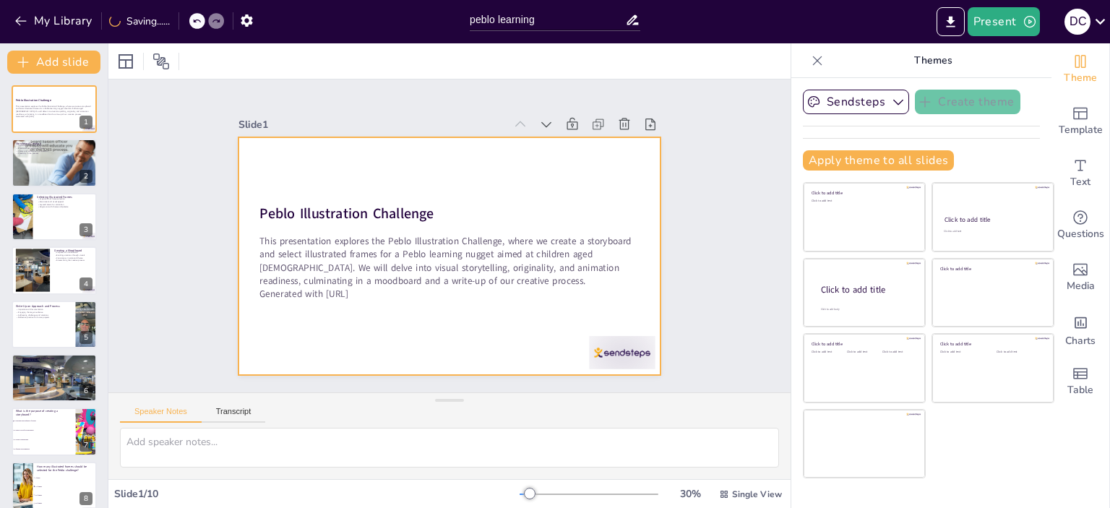
checkbox input "true"
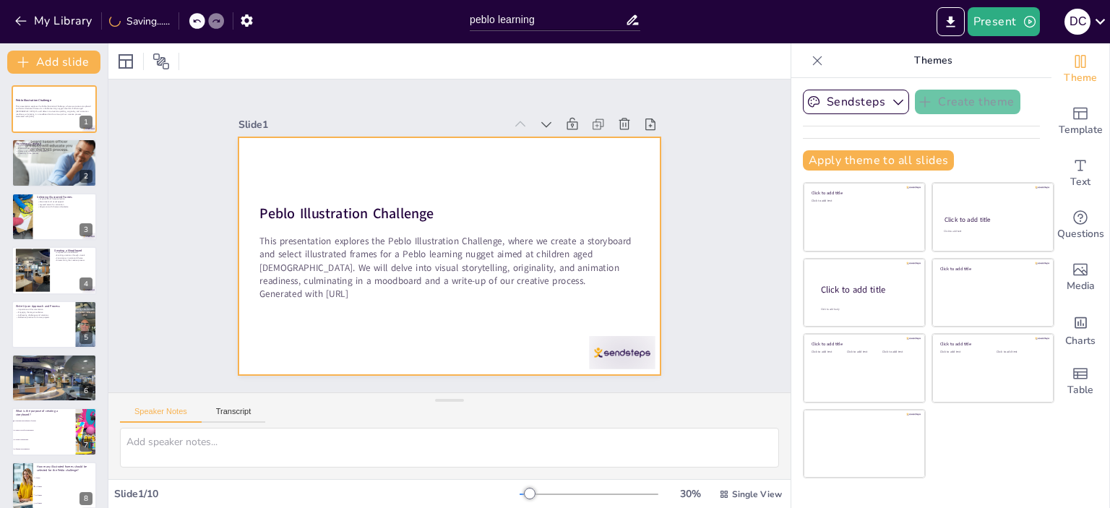
checkbox input "true"
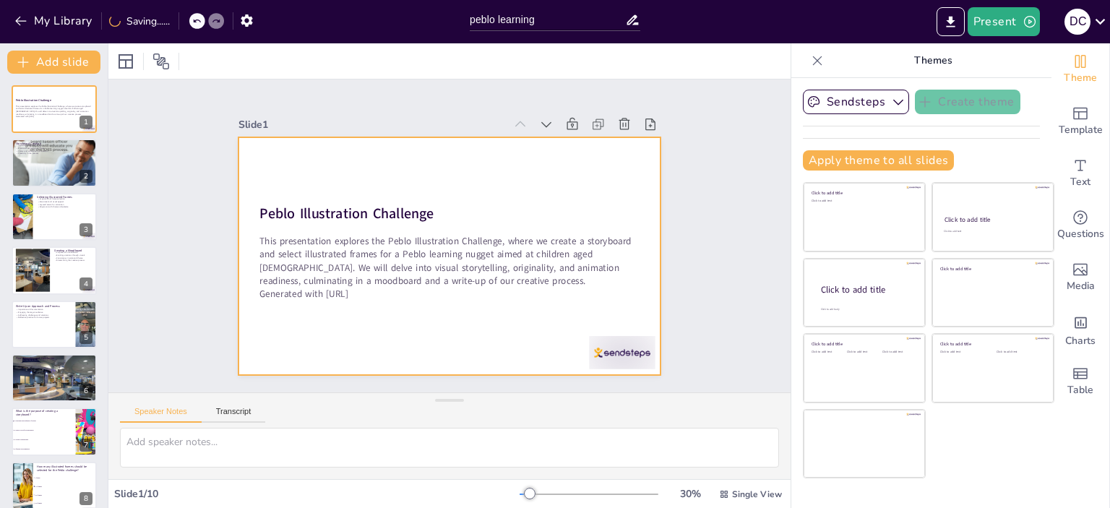
checkbox input "true"
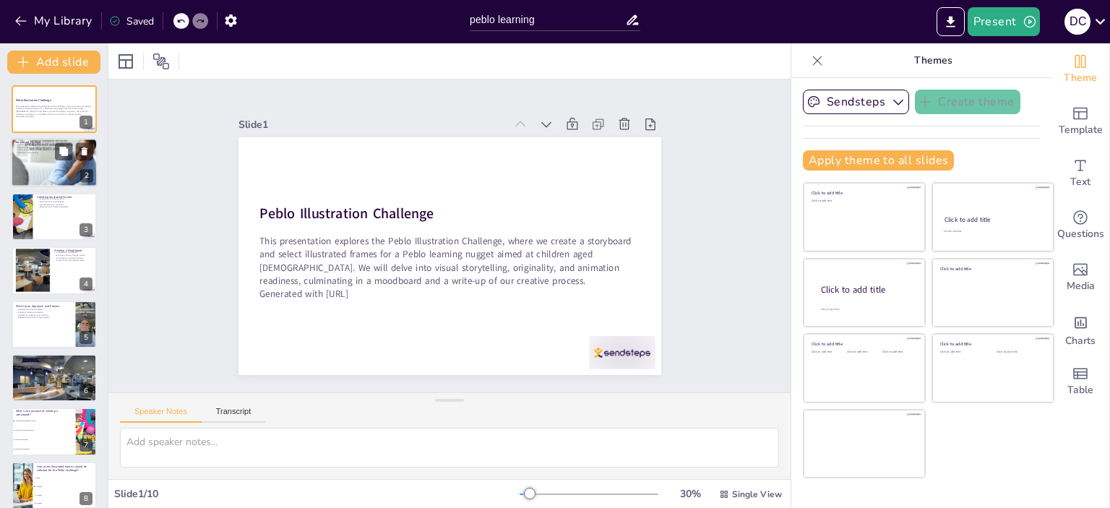
checkbox input "true"
click at [32, 156] on div at bounding box center [54, 162] width 87 height 63
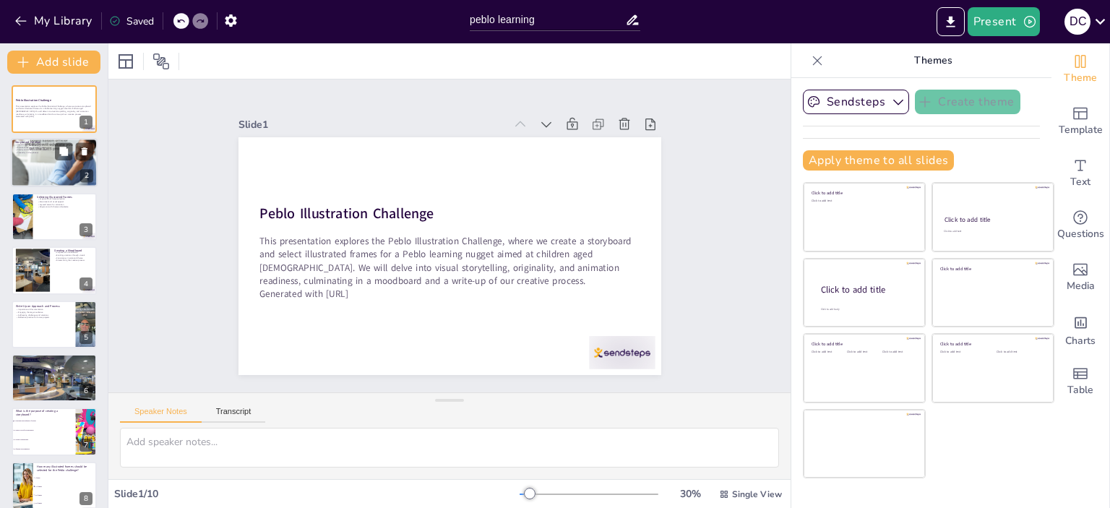
type textarea "Storyboarding is crucial for visual storytelling as it helps in planning the na…"
checkbox input "true"
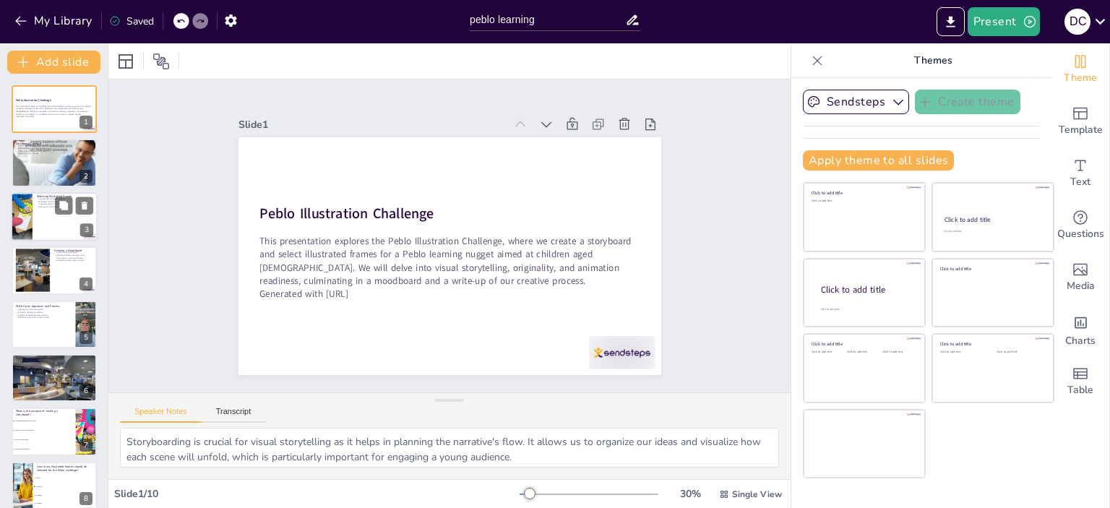
checkbox input "true"
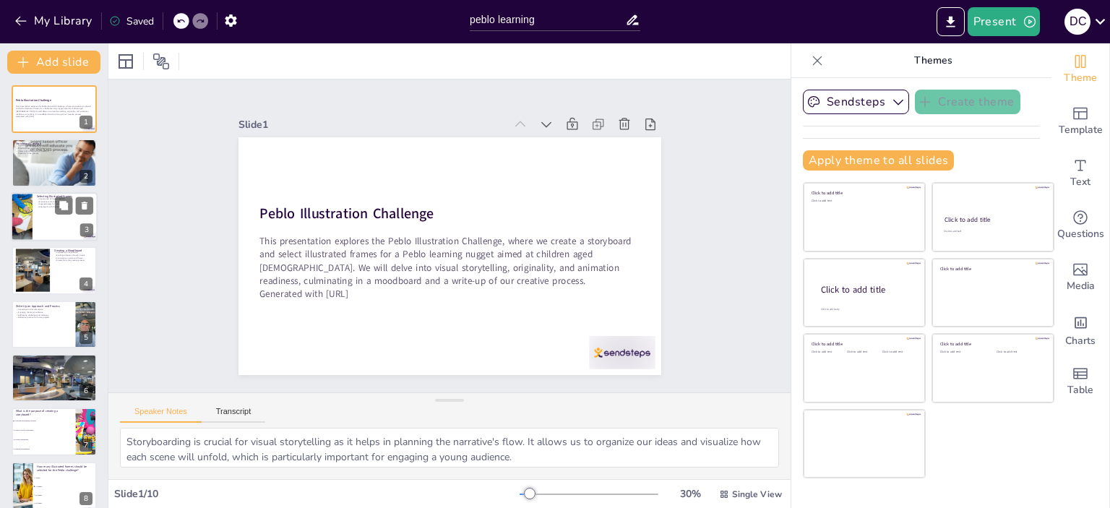
checkbox input "true"
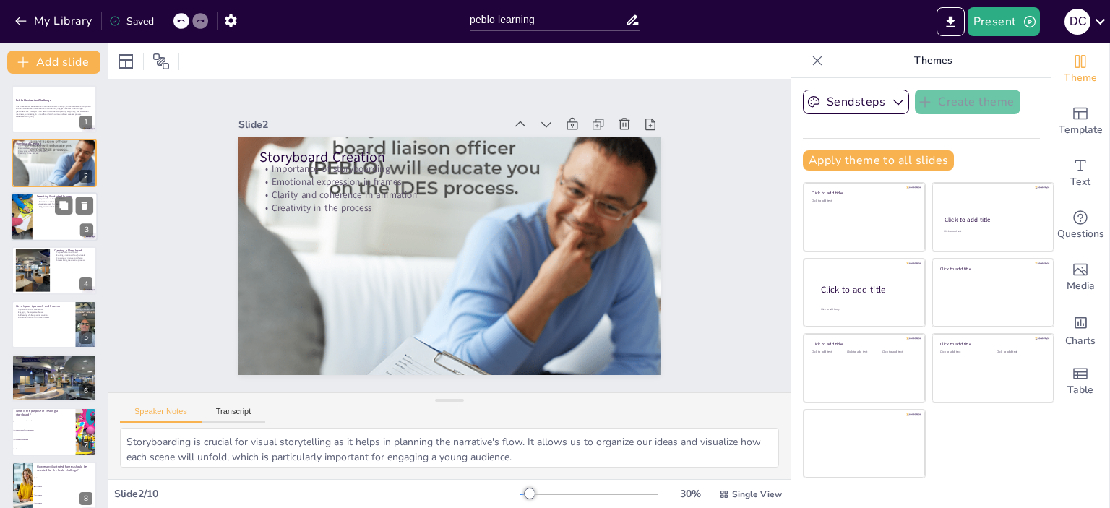
click at [31, 224] on div at bounding box center [22, 216] width 74 height 49
type textarea "Choosing the right frames is crucial as it determines the visual impact of our …"
checkbox input "true"
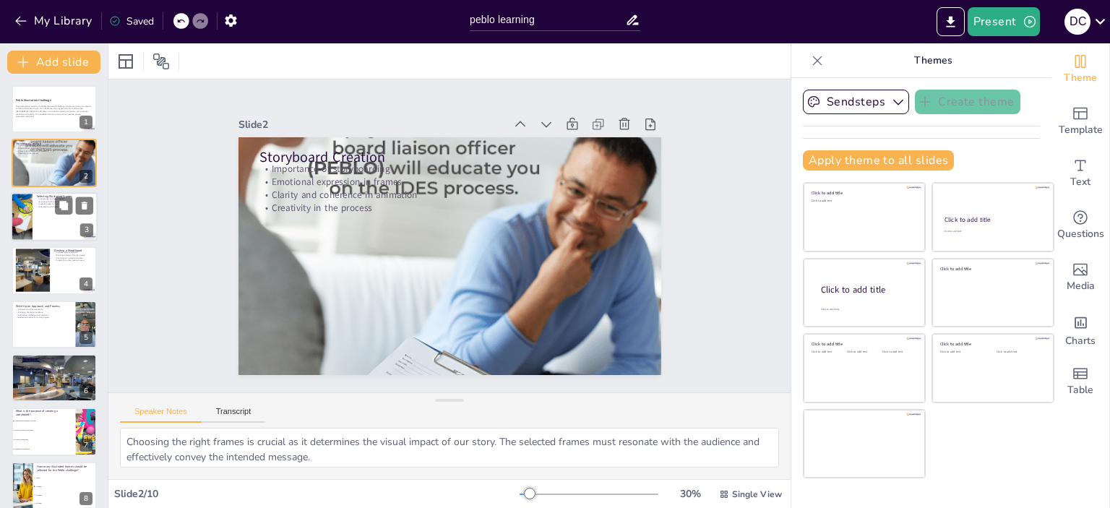
checkbox input "true"
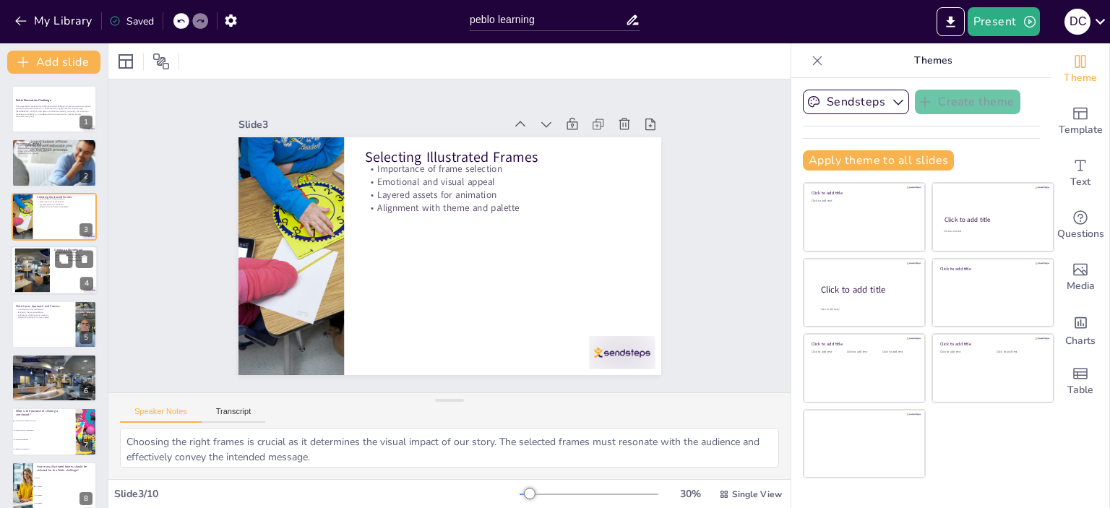
checkbox input "true"
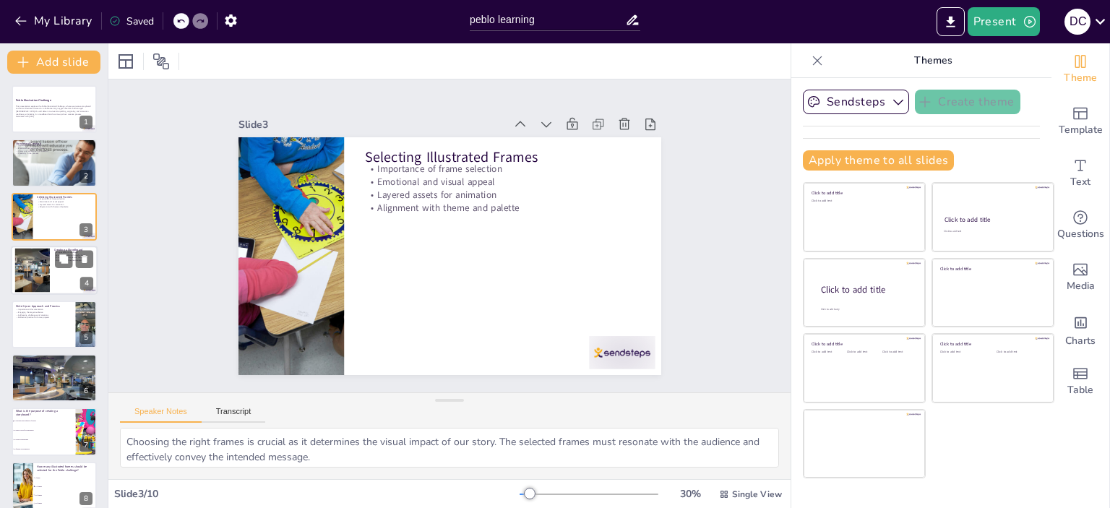
checkbox input "true"
click at [29, 277] on div at bounding box center [32, 270] width 66 height 44
type textarea "The moodboard serves as a foundational tool for our project, guiding the visual…"
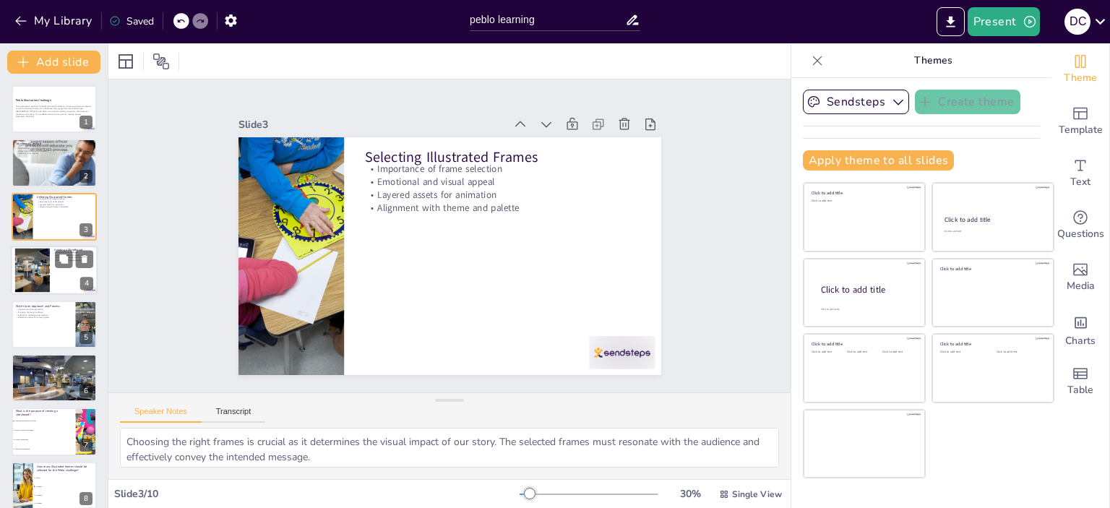
checkbox input "true"
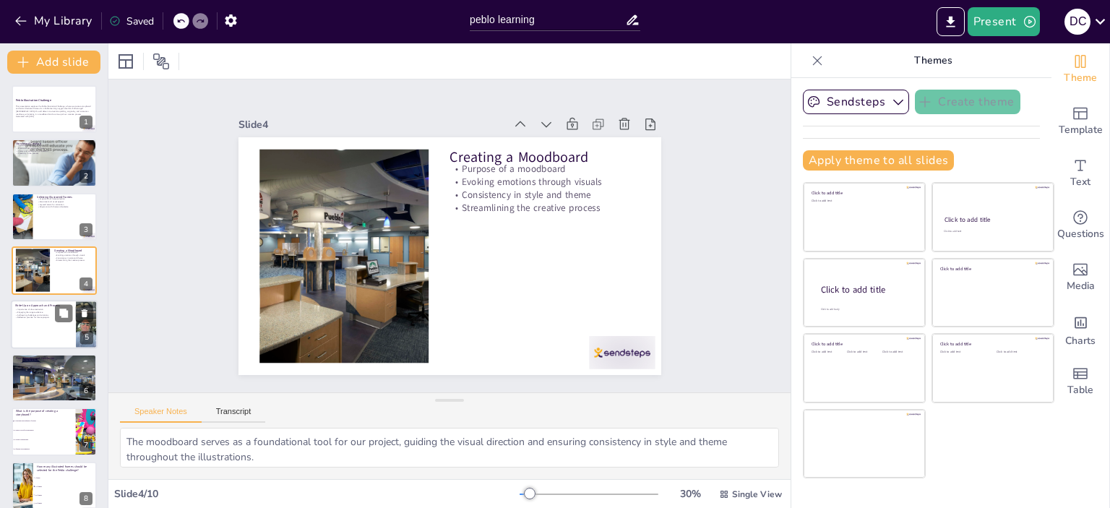
checkbox input "true"
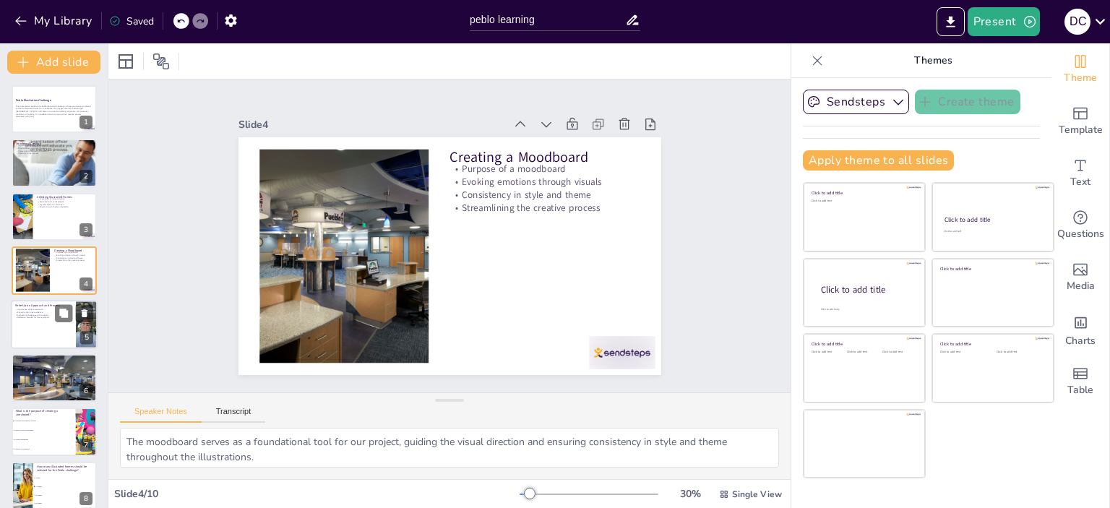
checkbox input "true"
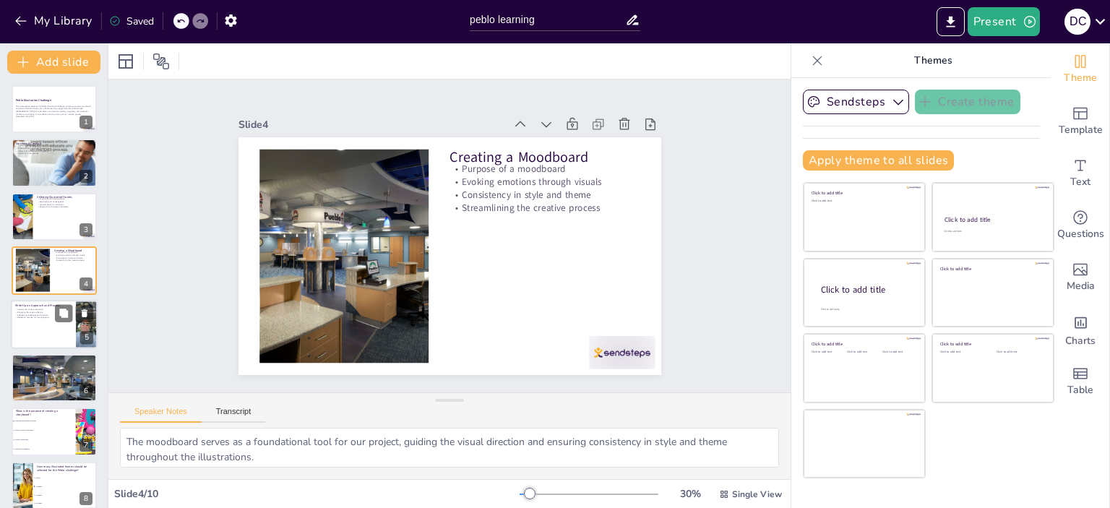
checkbox input "true"
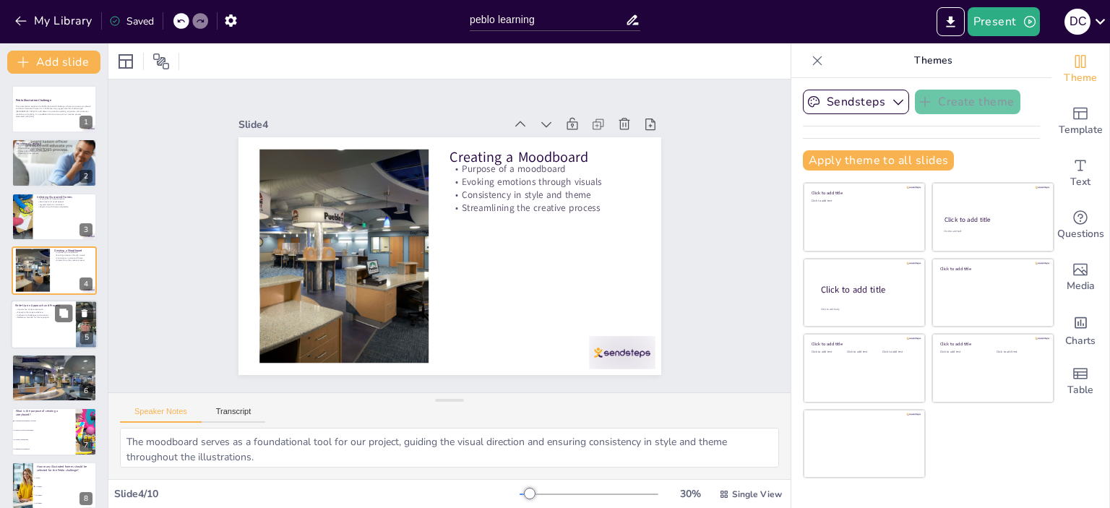
checkbox input "true"
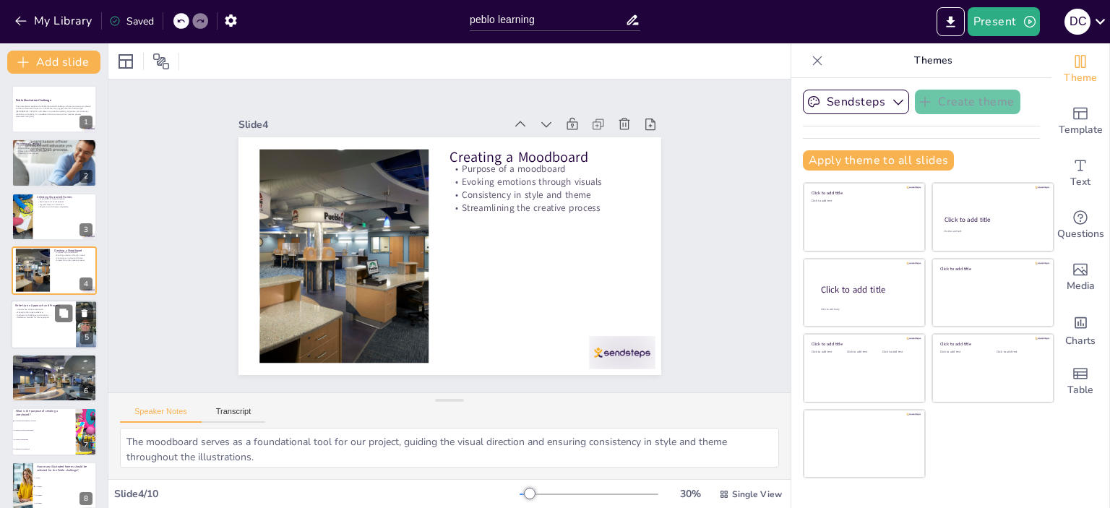
checkbox input "true"
click at [30, 314] on p "Addressing challenges and solutions" at bounding box center [43, 314] width 56 height 3
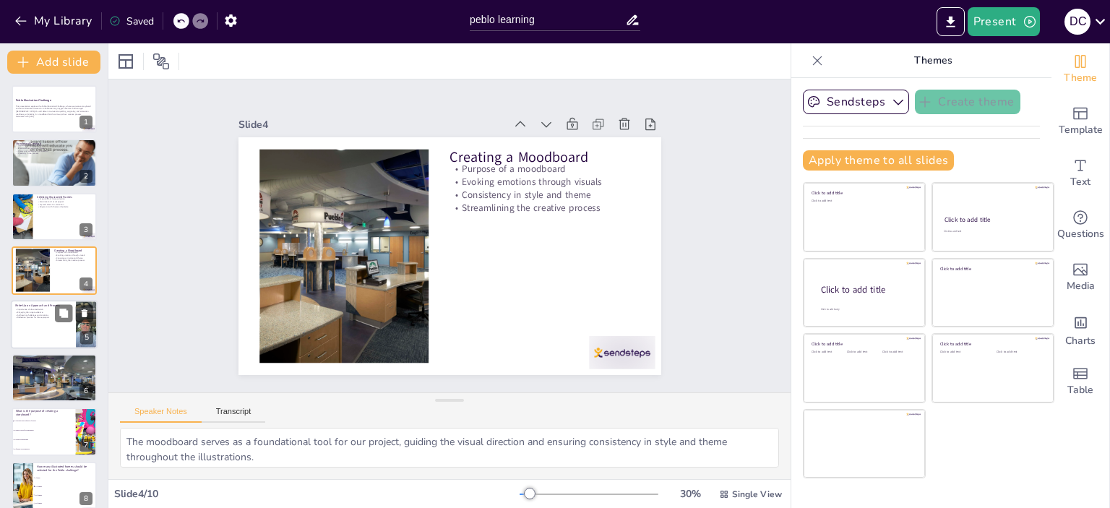
type textarea "Documenting our creative process is vital for reflection and improvement. It al…"
checkbox input "true"
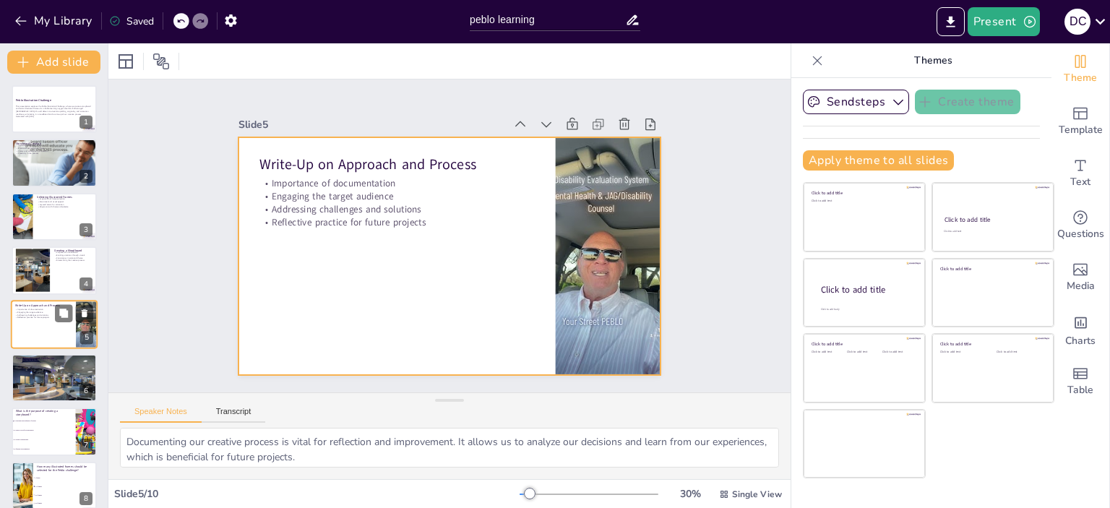
scroll to position [33, 0]
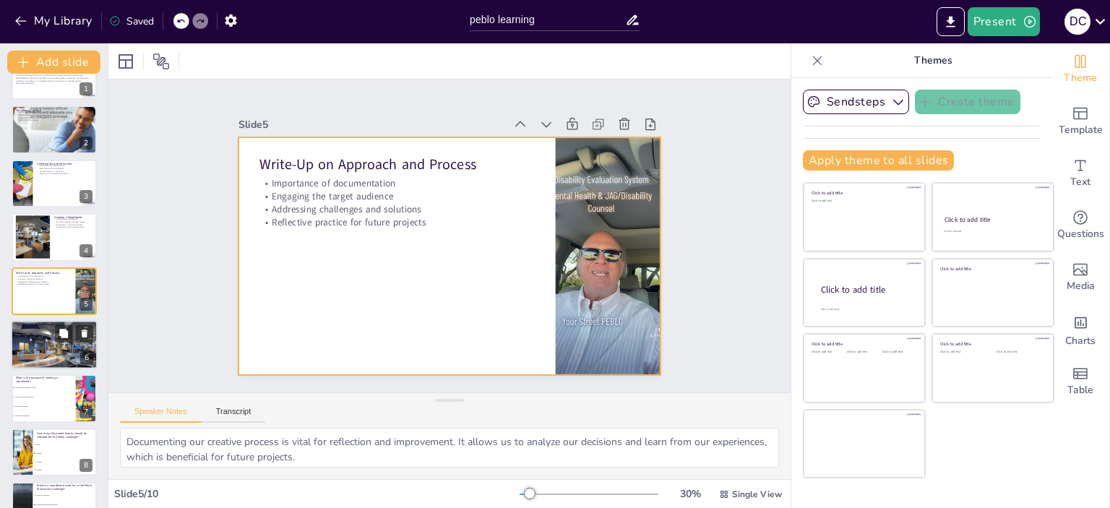
checkbox input "true"
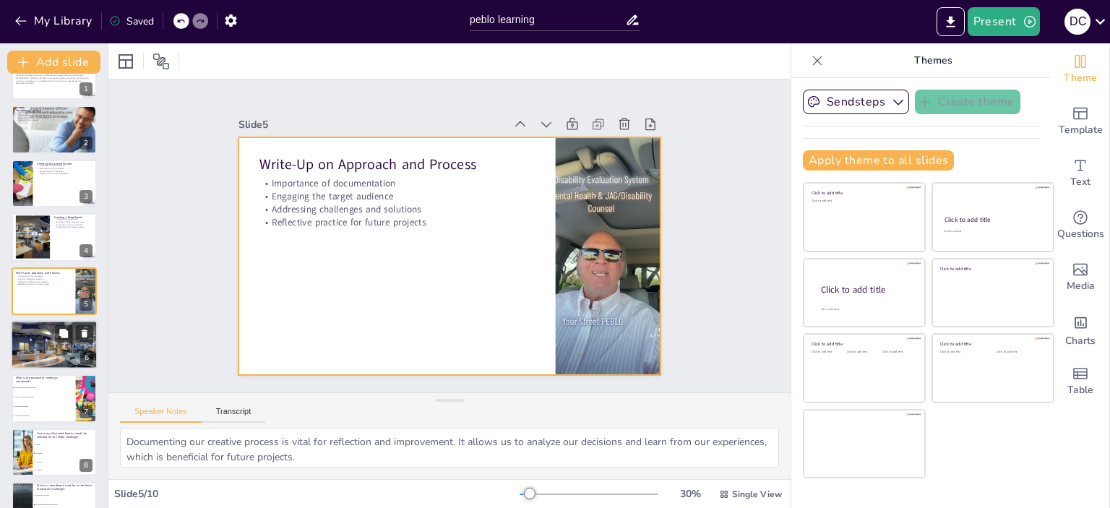
checkbox input "true"
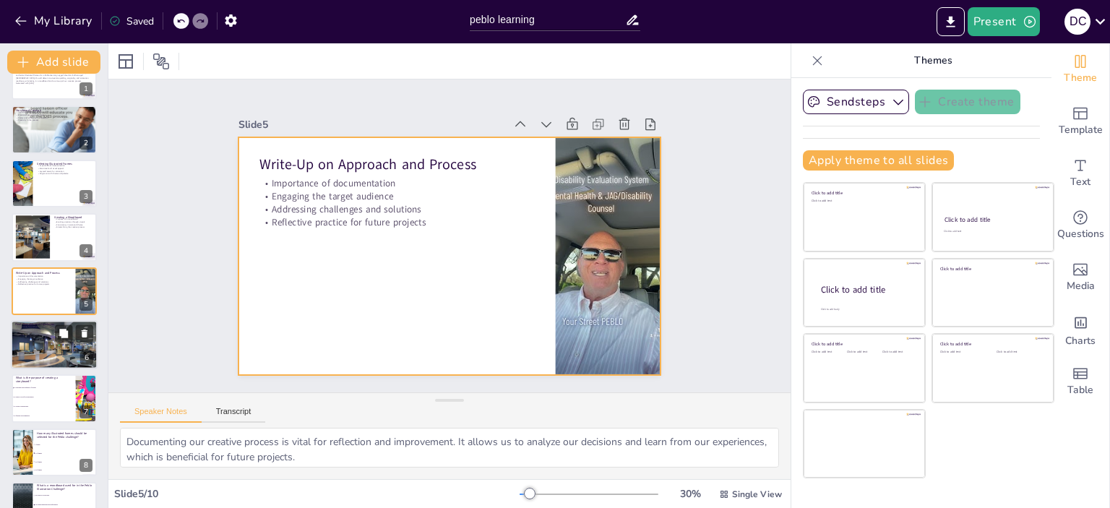
checkbox input "true"
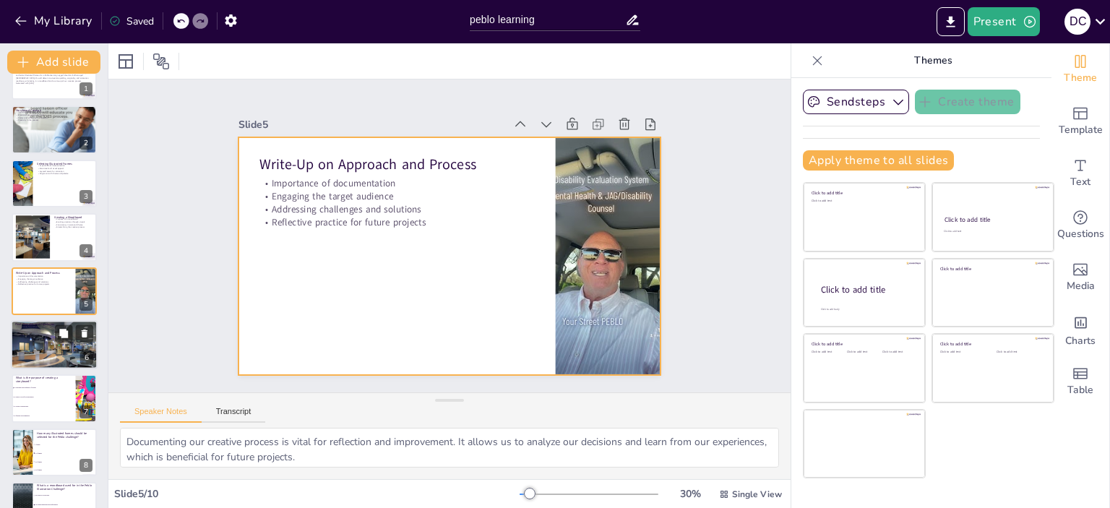
checkbox input "true"
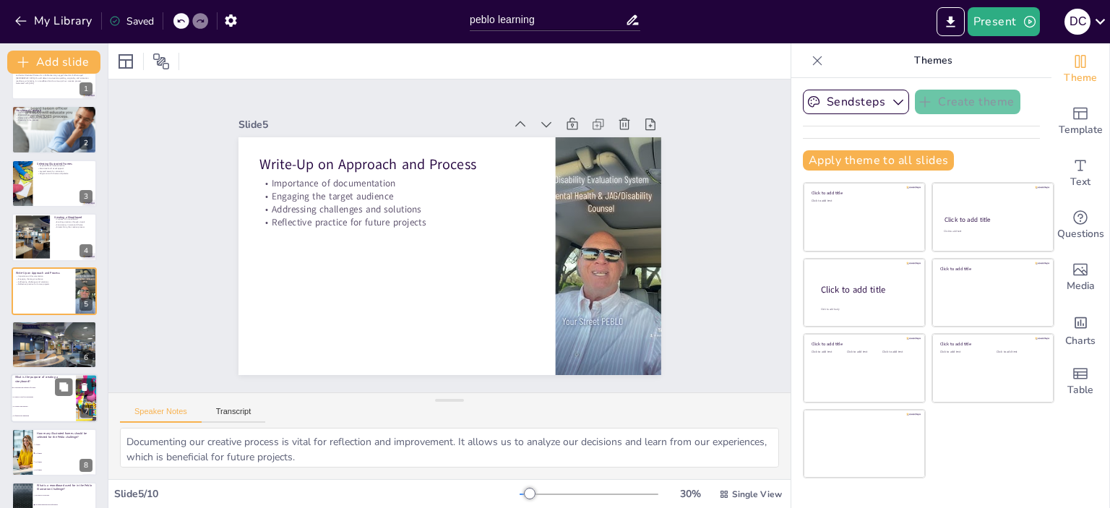
checkbox input "true"
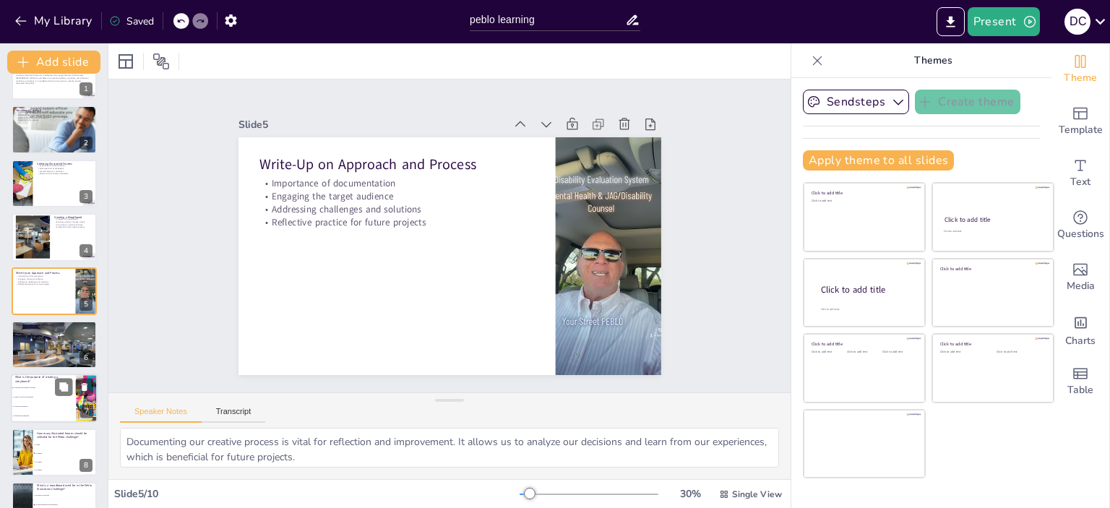
checkbox input "true"
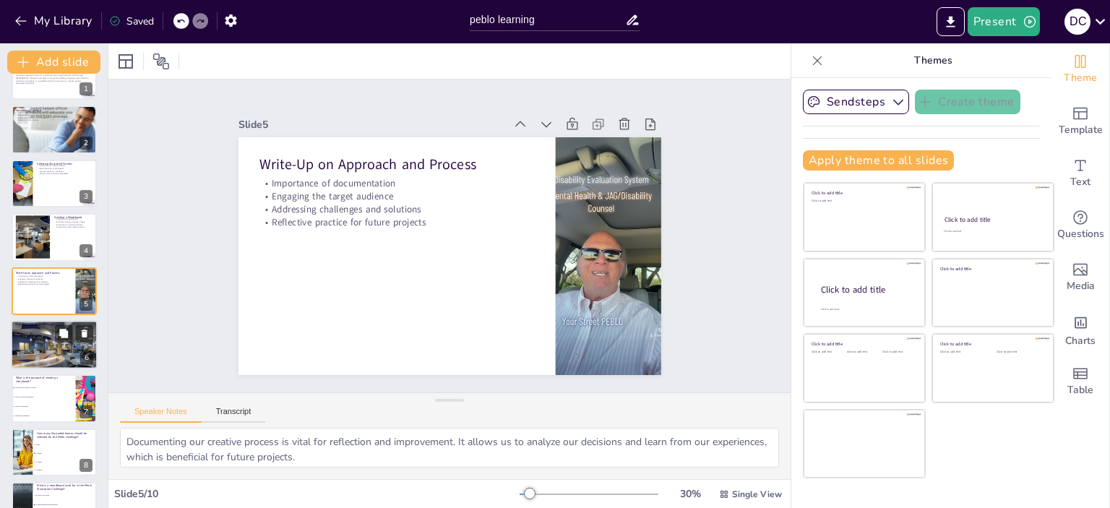
checkbox input "true"
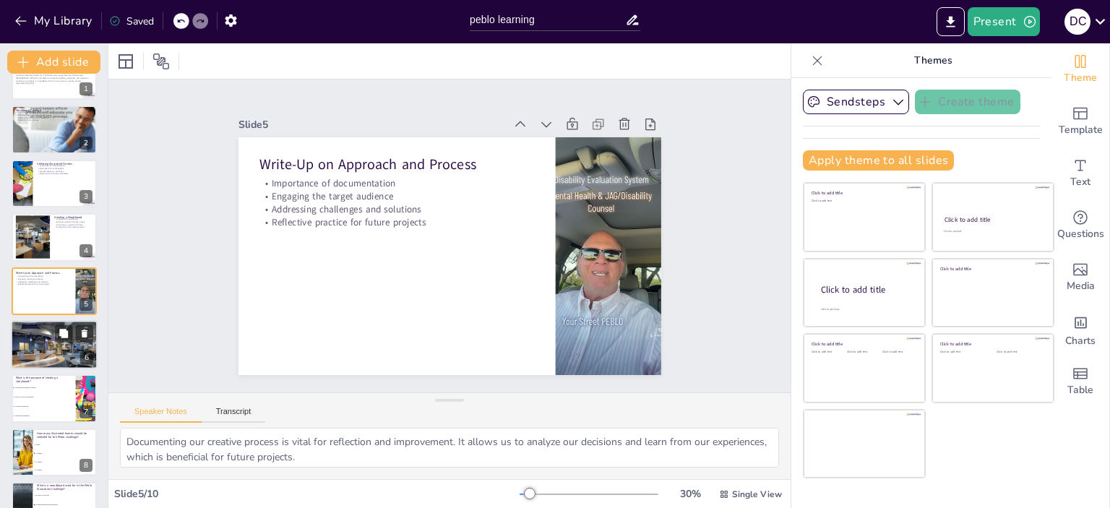
checkbox input "true"
click at [32, 350] on div at bounding box center [54, 345] width 87 height 58
type textarea "The Peblo Illustration Challenge presents a unique opportunity to enhance our s…"
checkbox input "true"
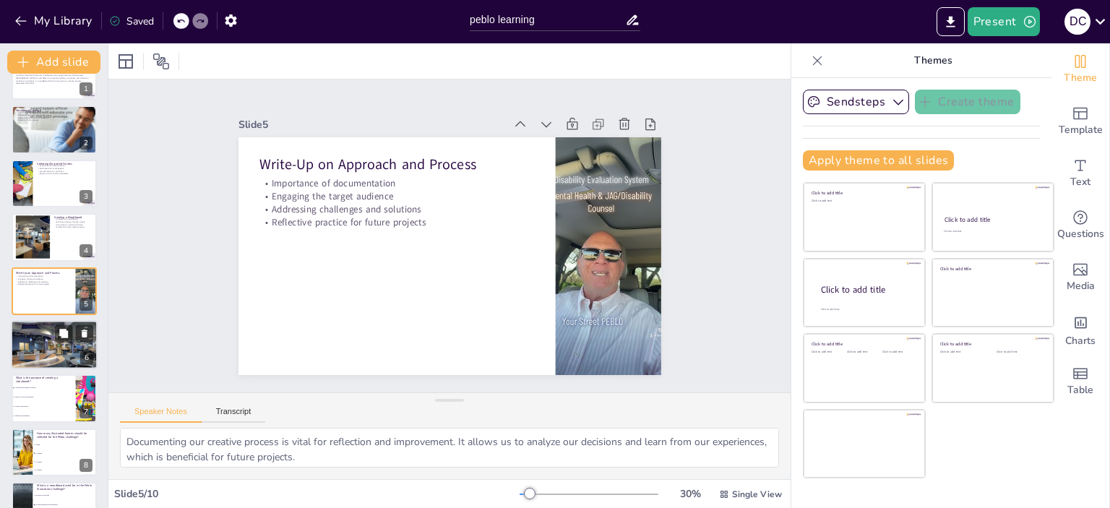
checkbox input "true"
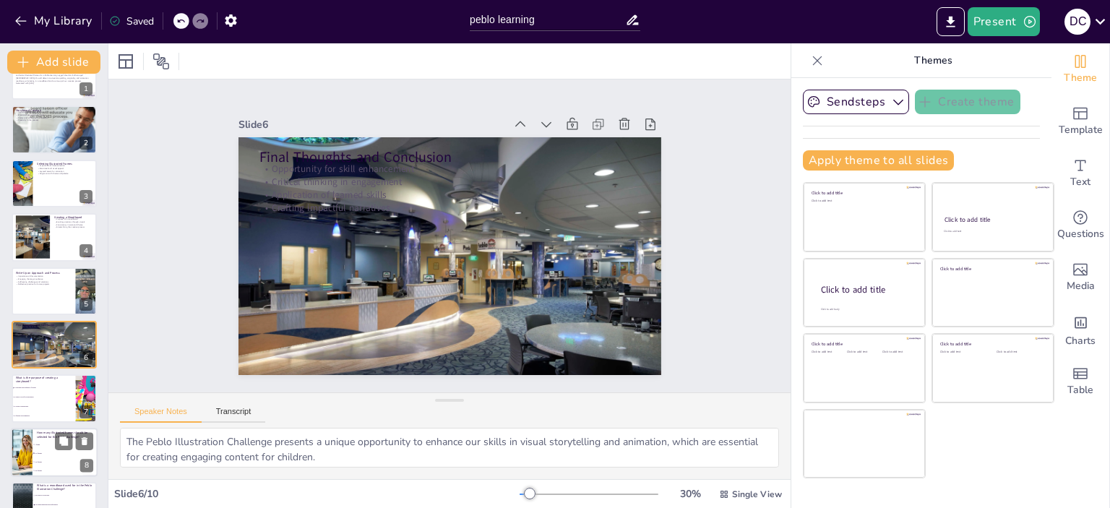
checkbox input "true"
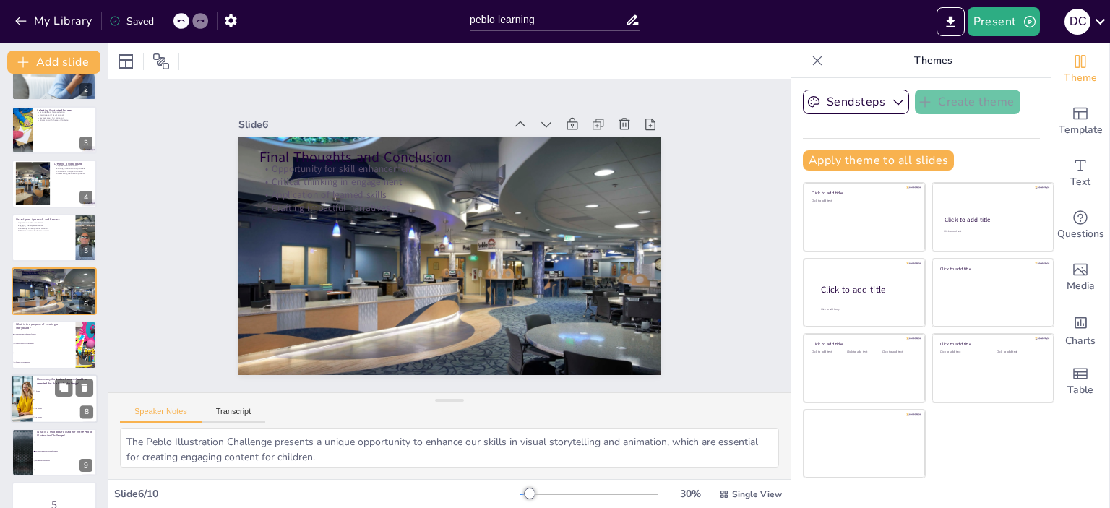
checkbox input "true"
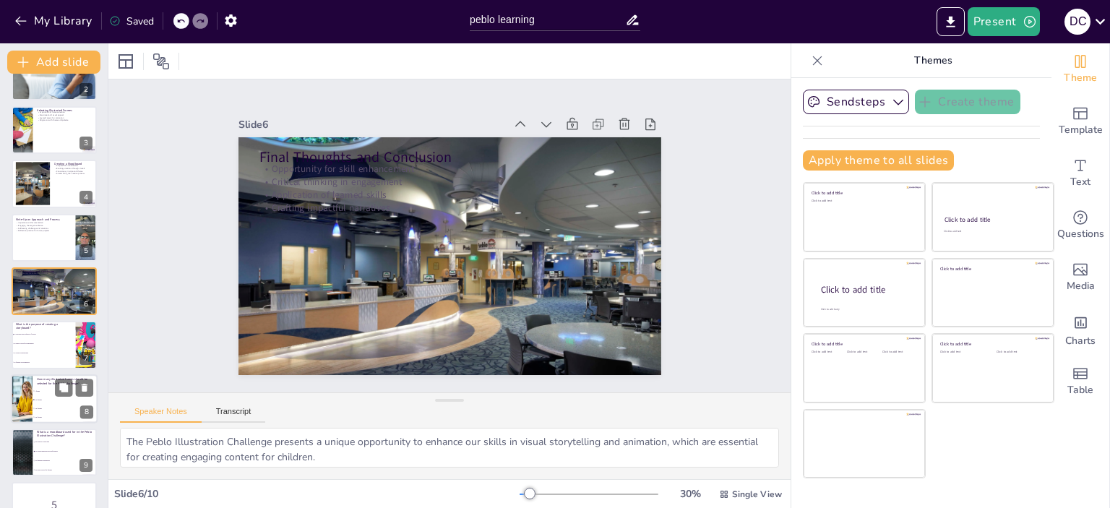
checkbox input "true"
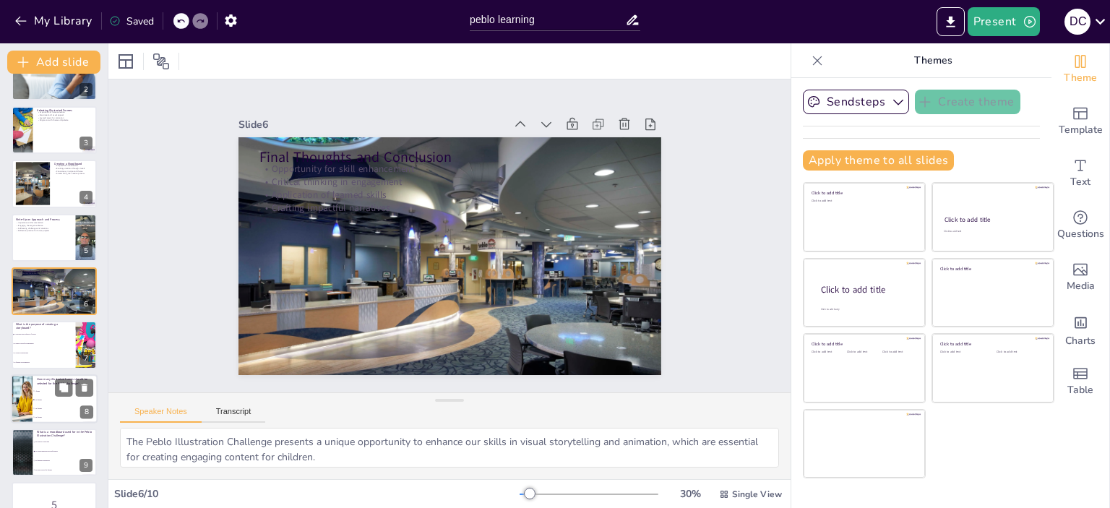
checkbox input "true"
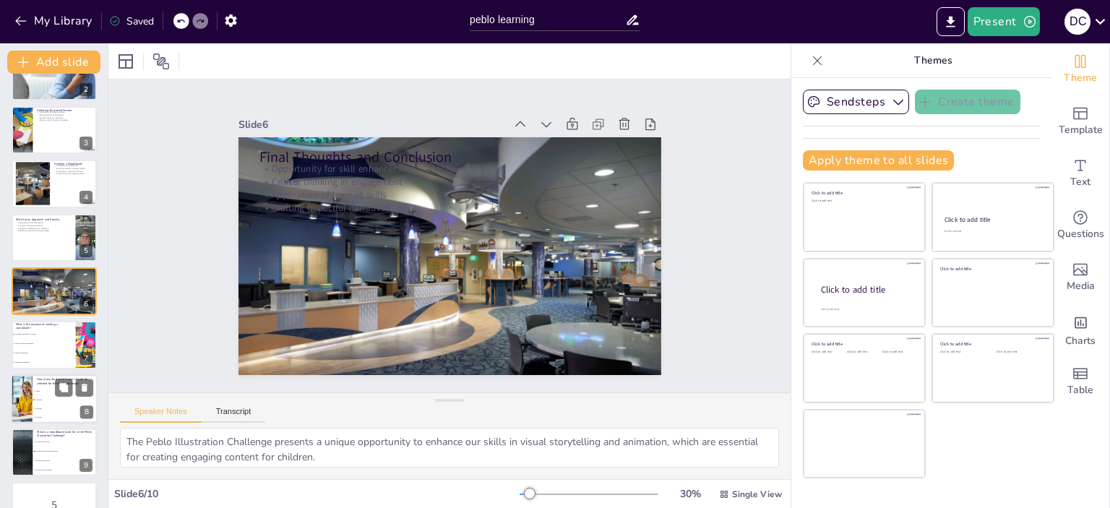
checkbox input "true"
click at [36, 391] on li "1 frame" at bounding box center [65, 390] width 65 height 9
type textarea "The correct answer is "2-3 frames." This was outlined in the slide titled "Sele…"
checkbox input "true"
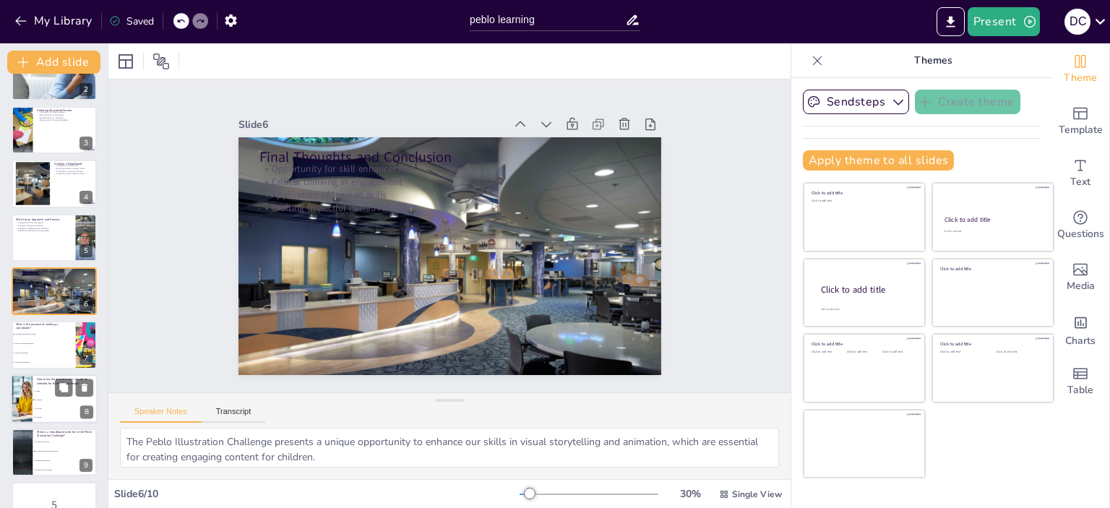
checkbox input "true"
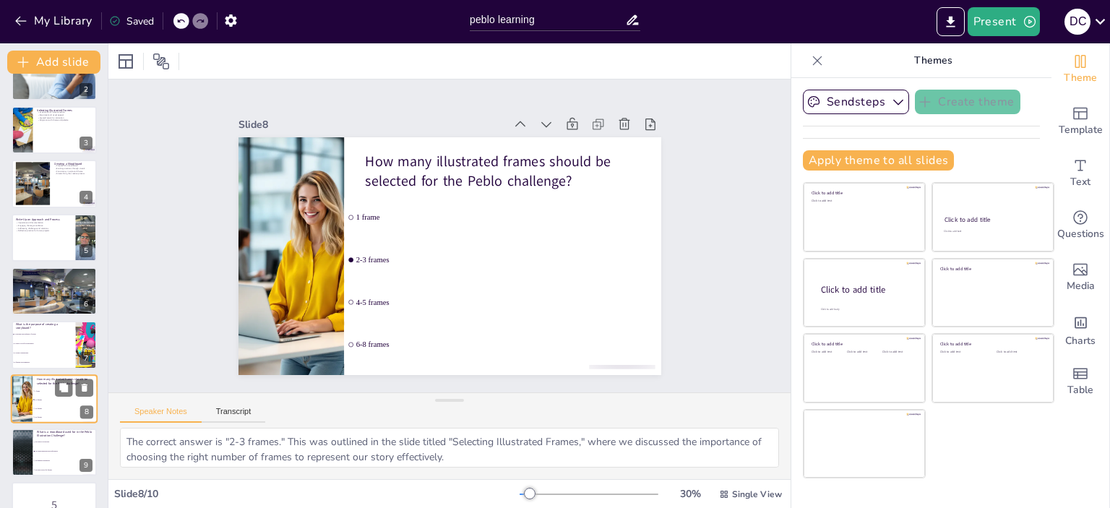
scroll to position [121, 0]
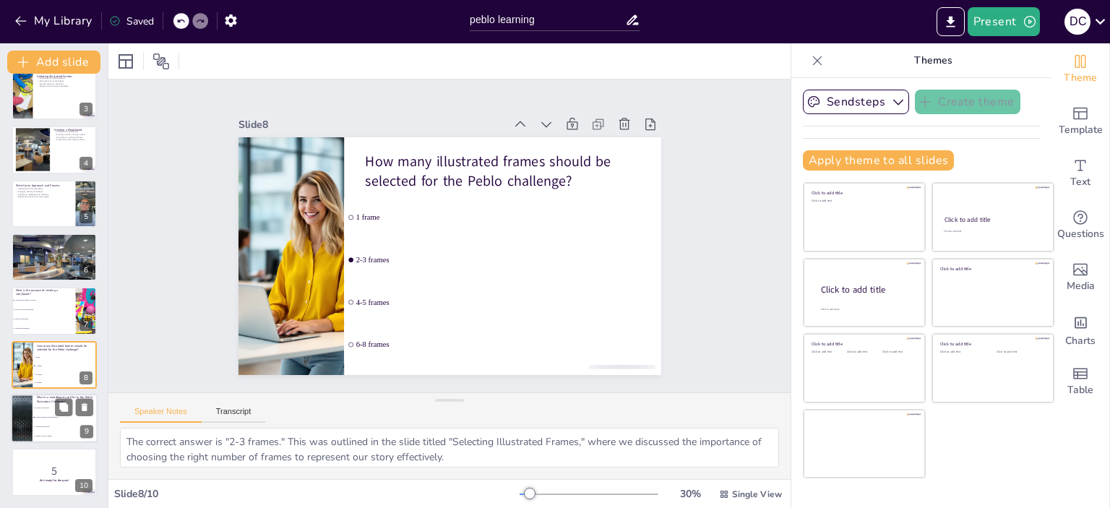
checkbox input "true"
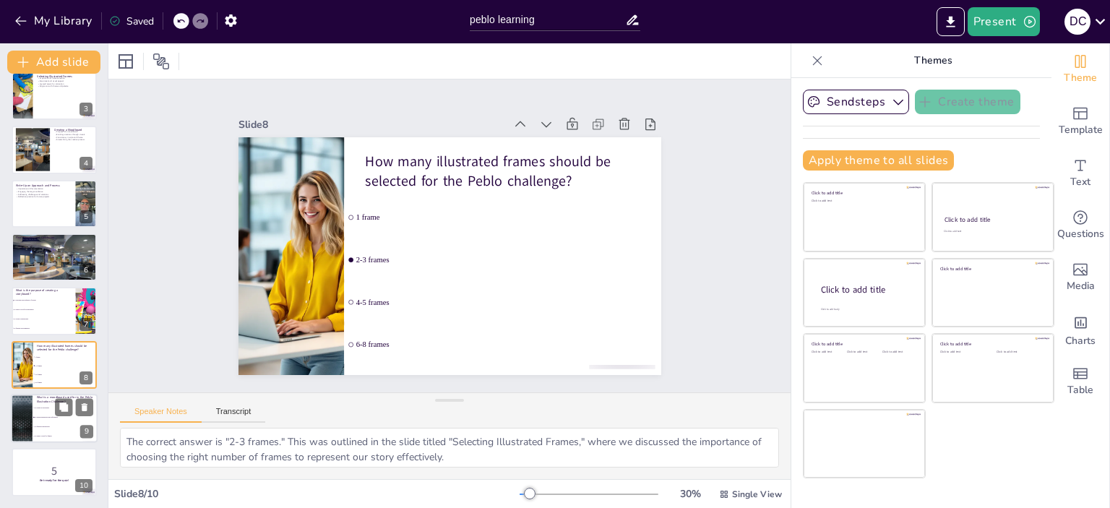
checkbox input "true"
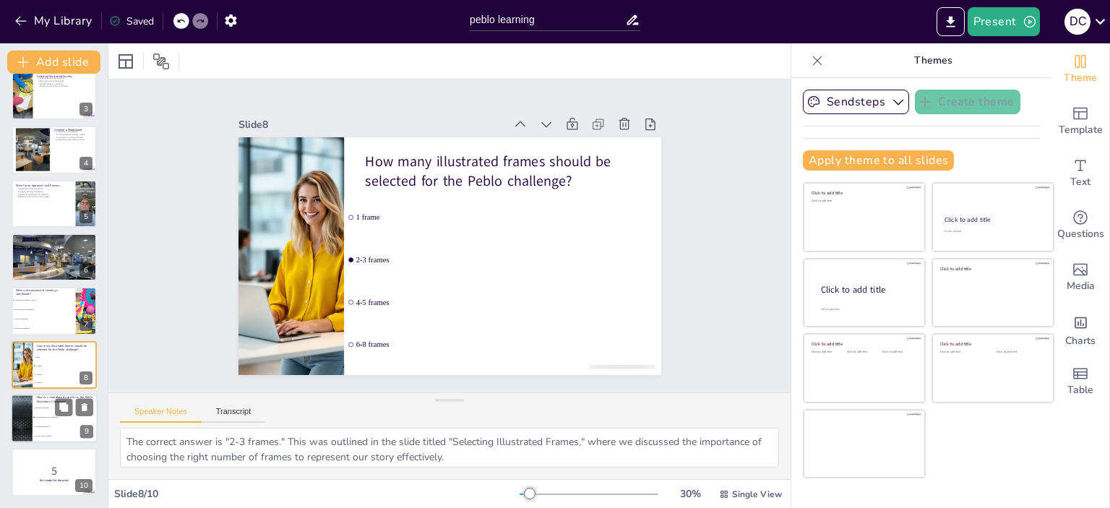
checkbox input "true"
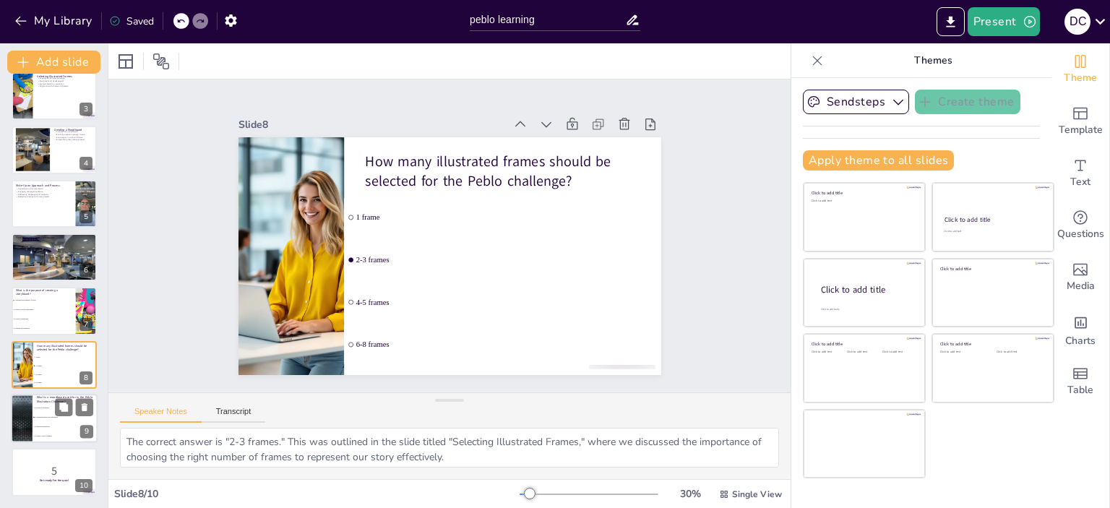
checkbox input "true"
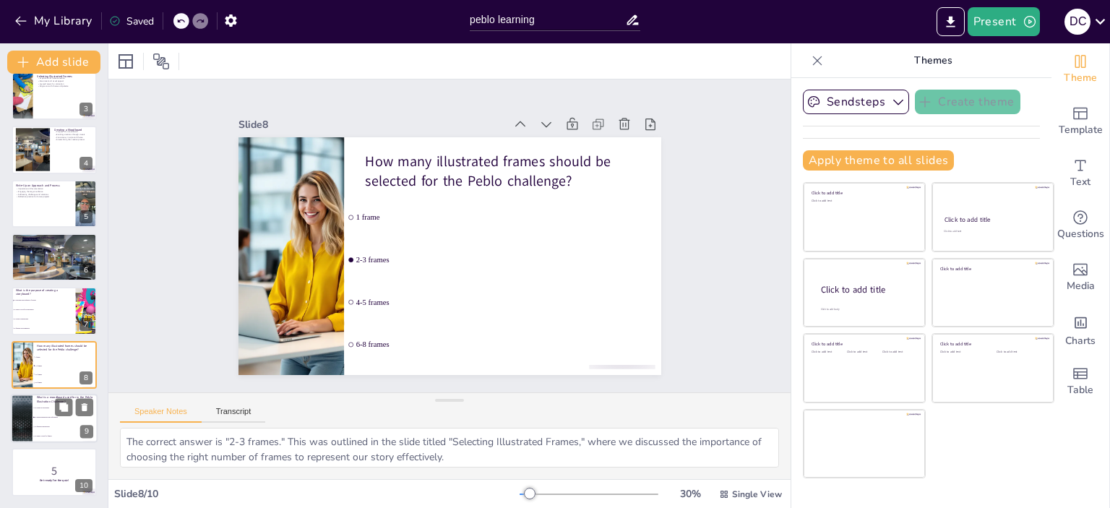
checkbox input "true"
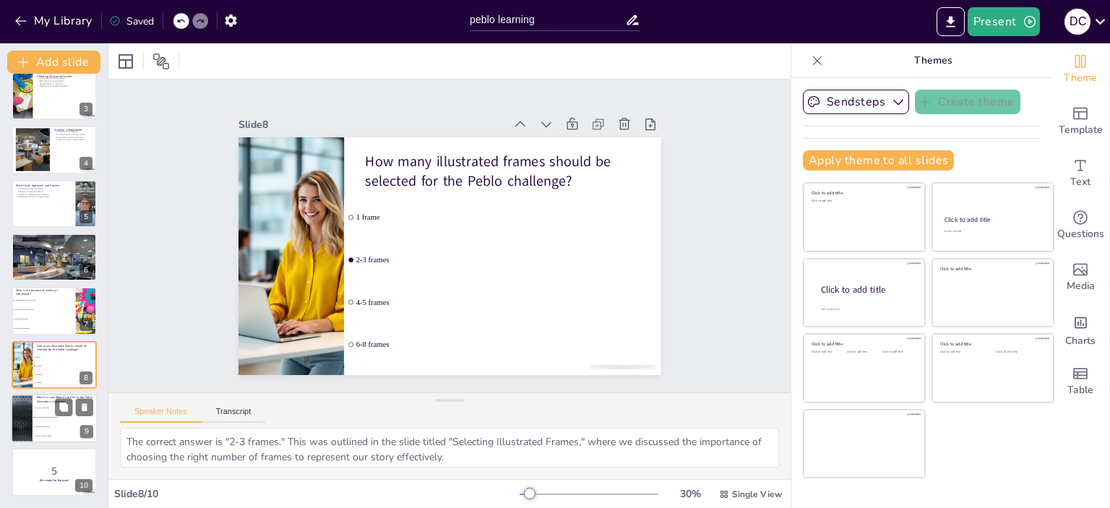
click at [43, 423] on li "To finalize illustrations" at bounding box center [65, 426] width 65 height 9
type textarea "The correct answer is "To gather inspiration and references." This was highligh…"
checkbox input "true"
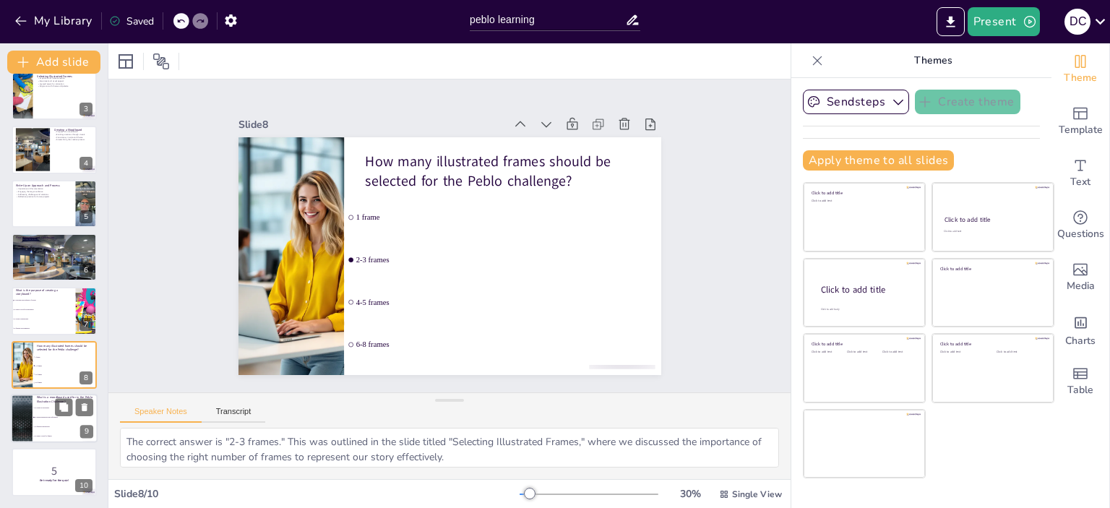
checkbox input "true"
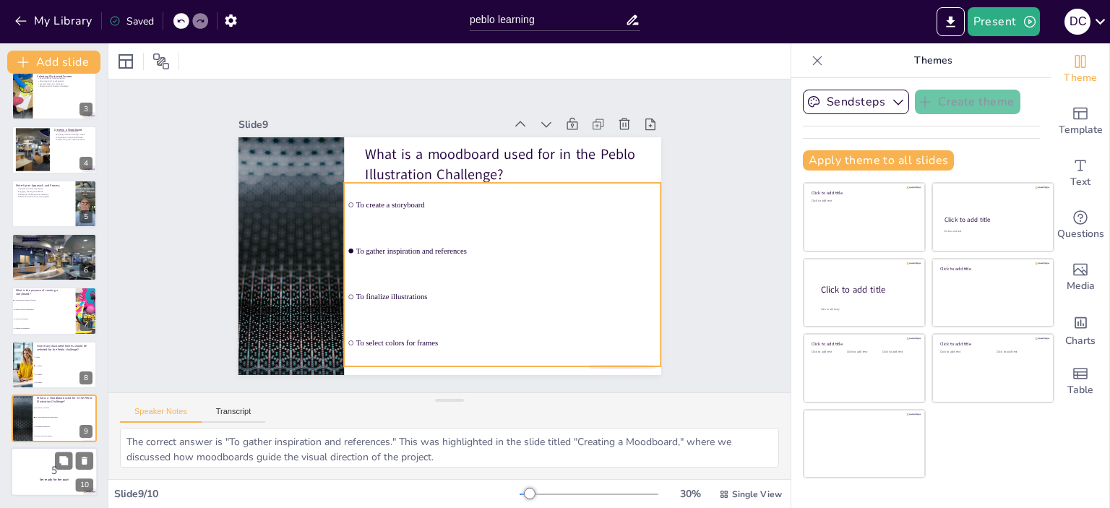
checkbox input "true"
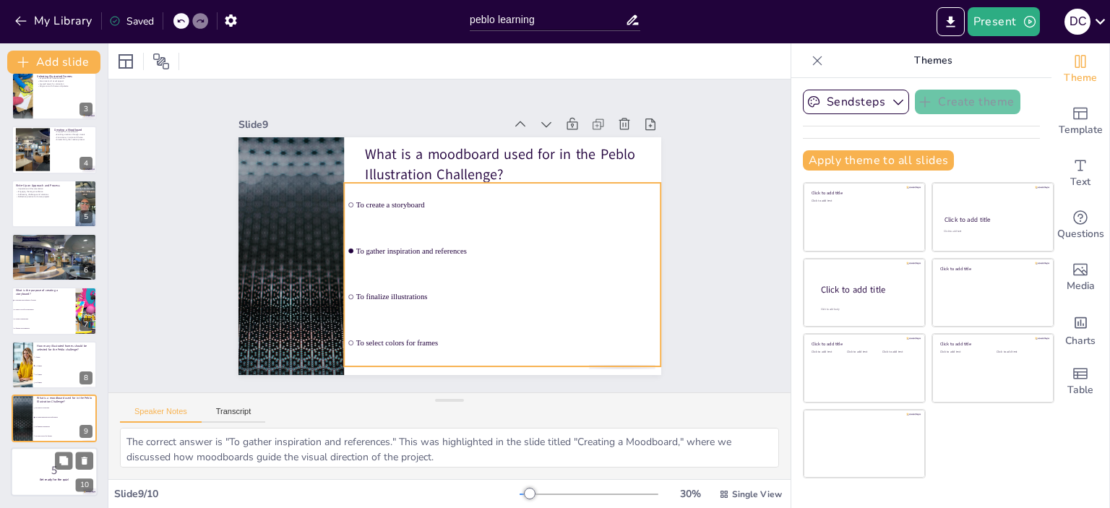
checkbox input "true"
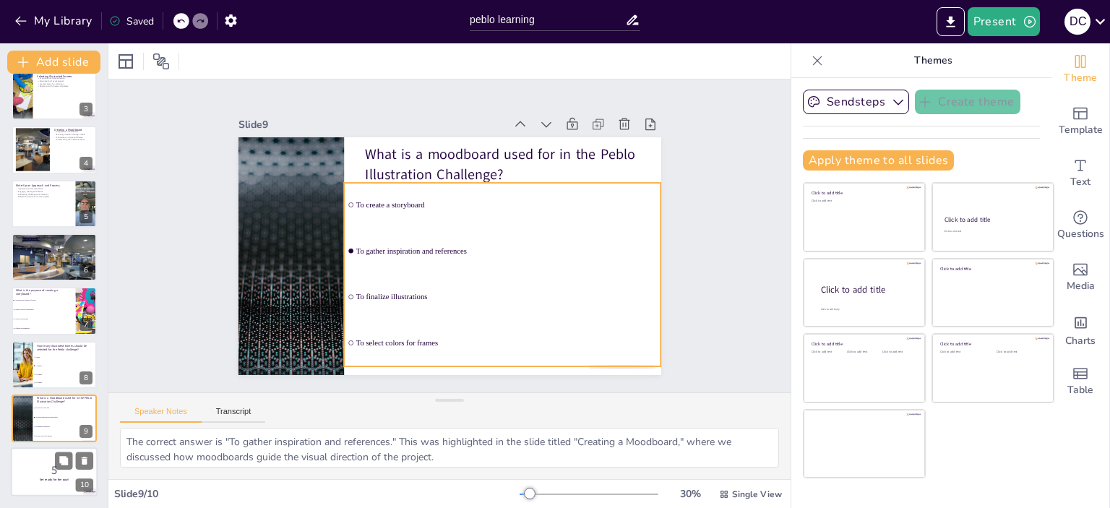
checkbox input "true"
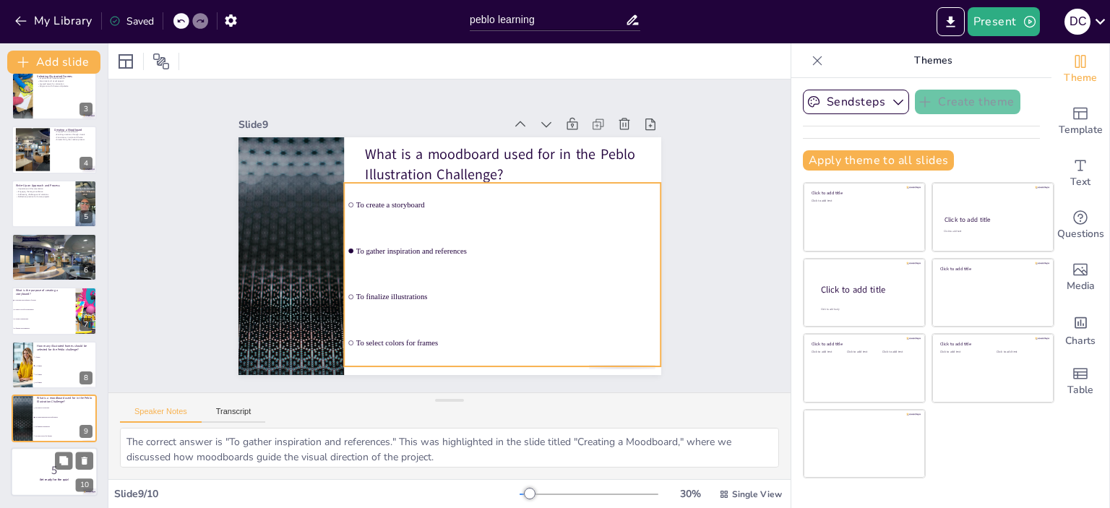
checkbox input "true"
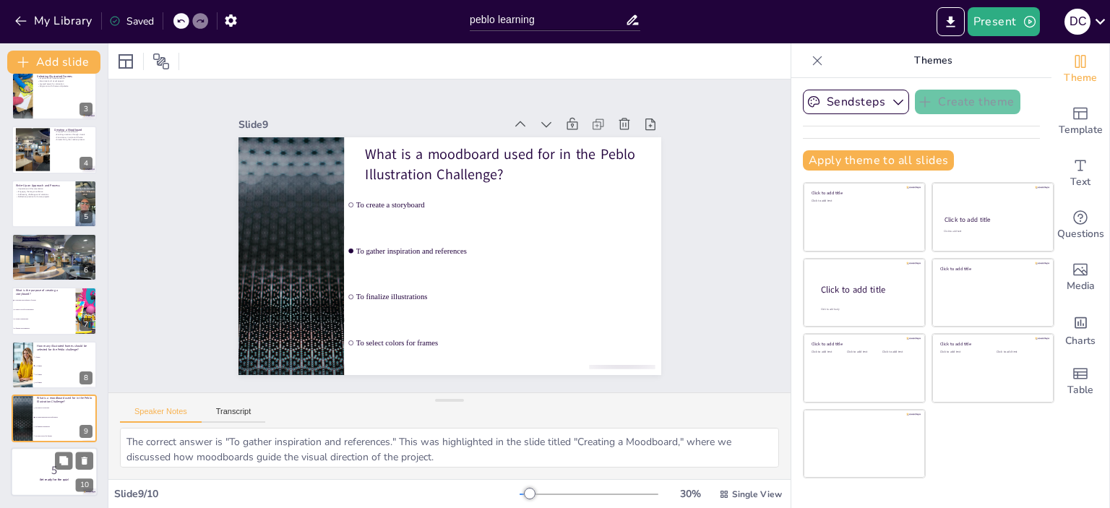
click at [36, 473] on p "5" at bounding box center [54, 470] width 78 height 16
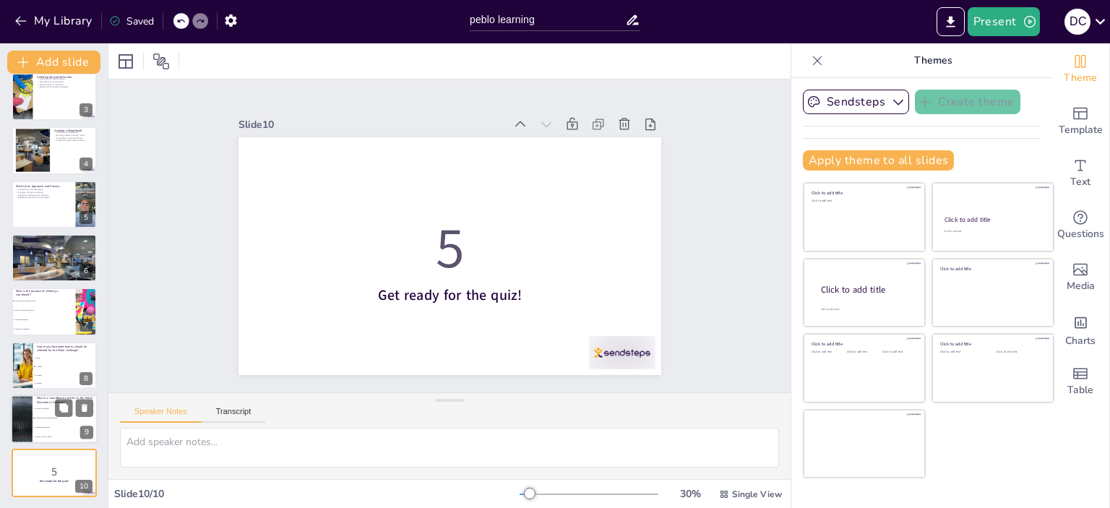
scroll to position [0, 0]
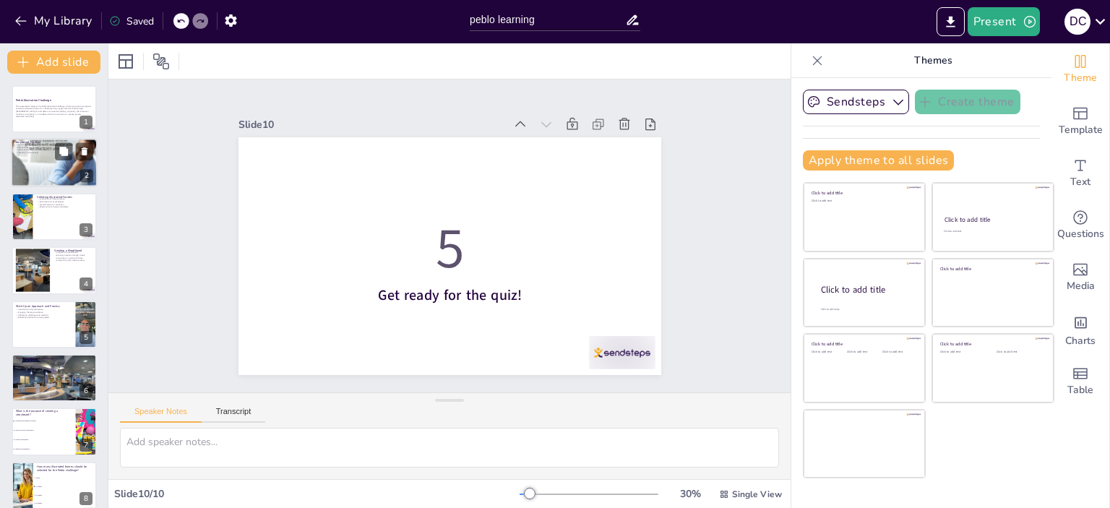
click at [35, 176] on div at bounding box center [54, 162] width 87 height 63
